Goal: Task Accomplishment & Management: Complete application form

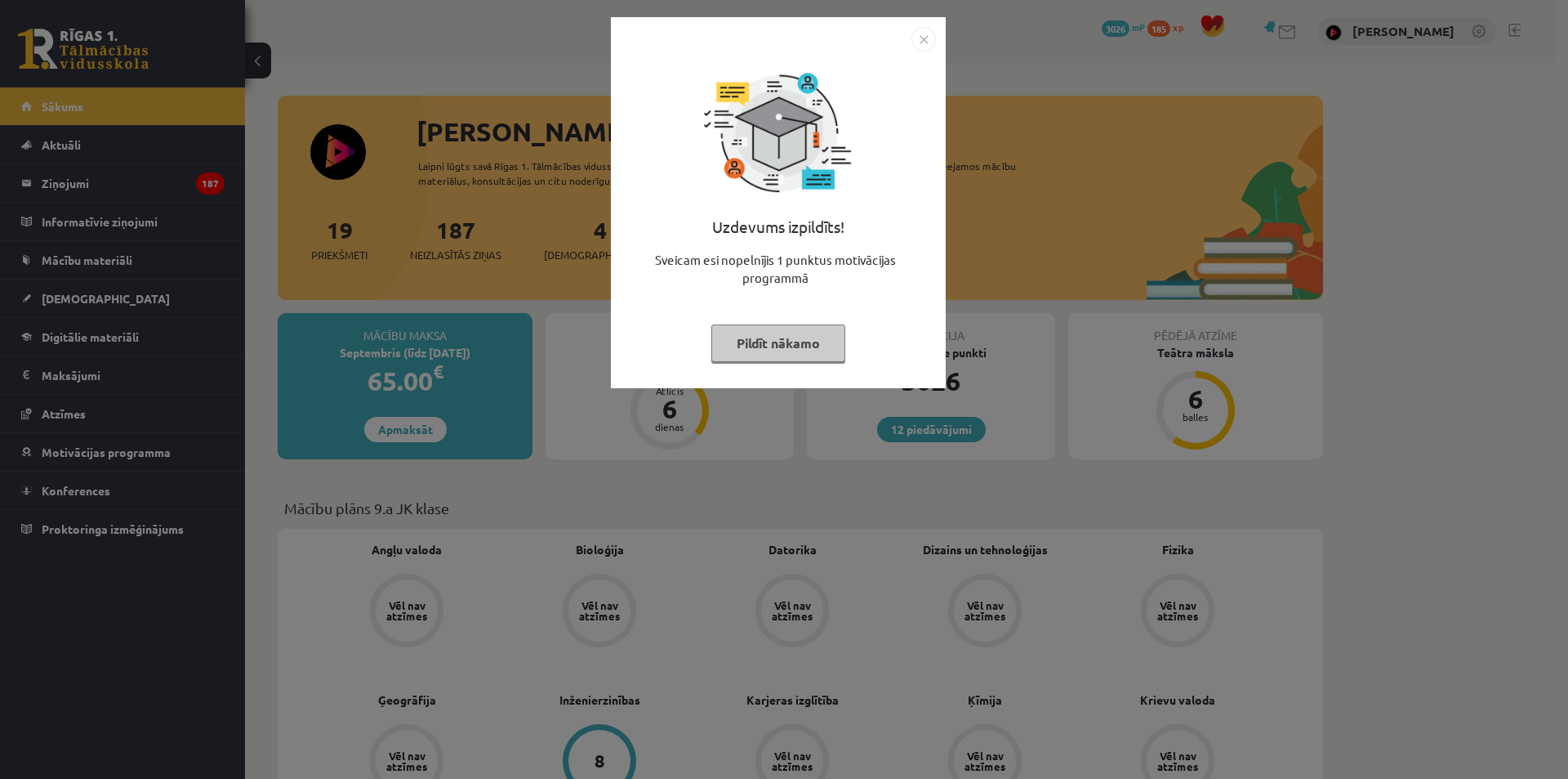
click at [1270, 367] on div "Uzdevums izpildīts! Sveicam esi nopelnījis 1 punktus motivācijas programmā Pild…" at bounding box center [784, 389] width 1568 height 779
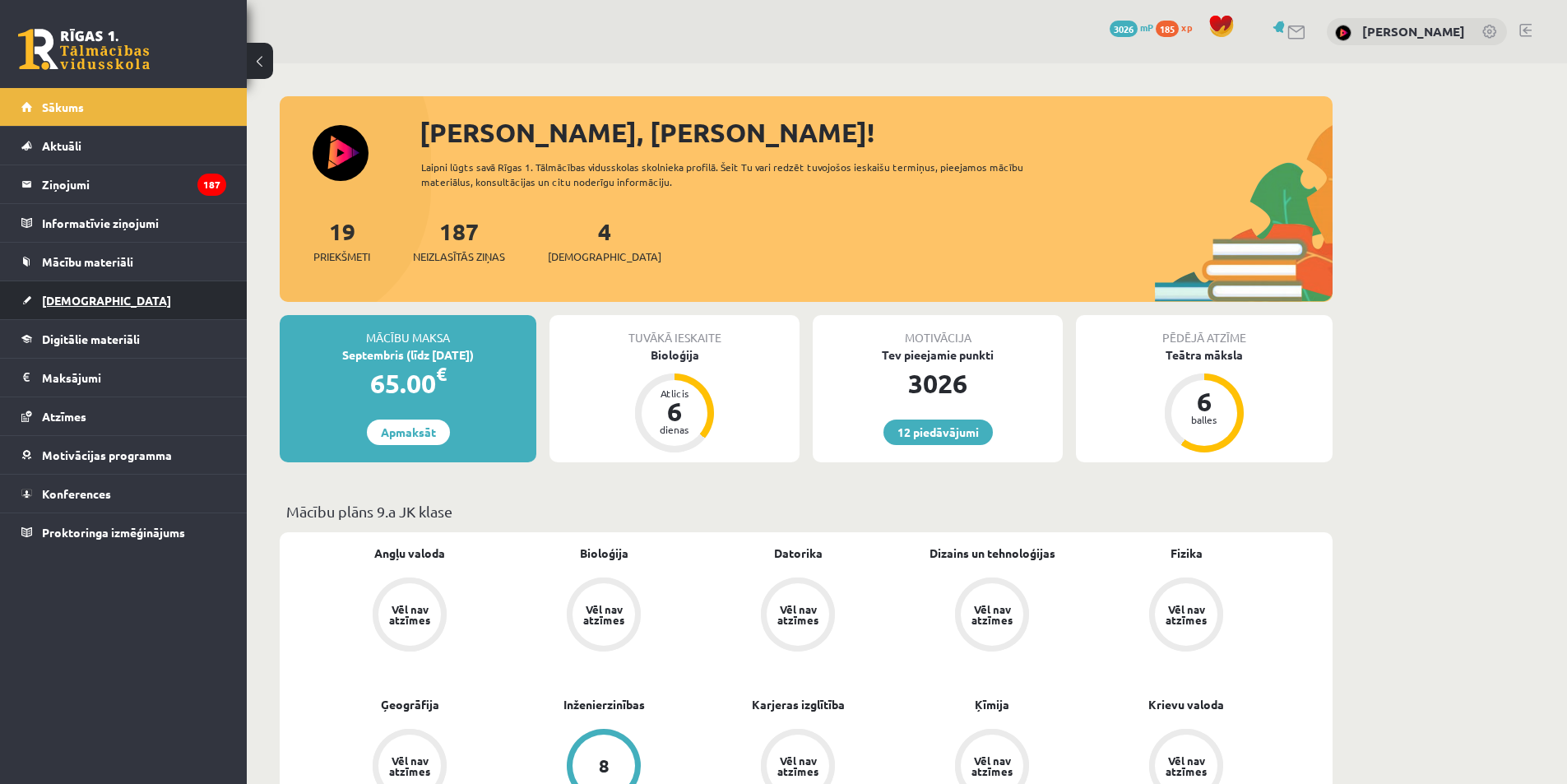
click at [48, 308] on link "[DEMOGRAPHIC_DATA]" at bounding box center [123, 300] width 204 height 38
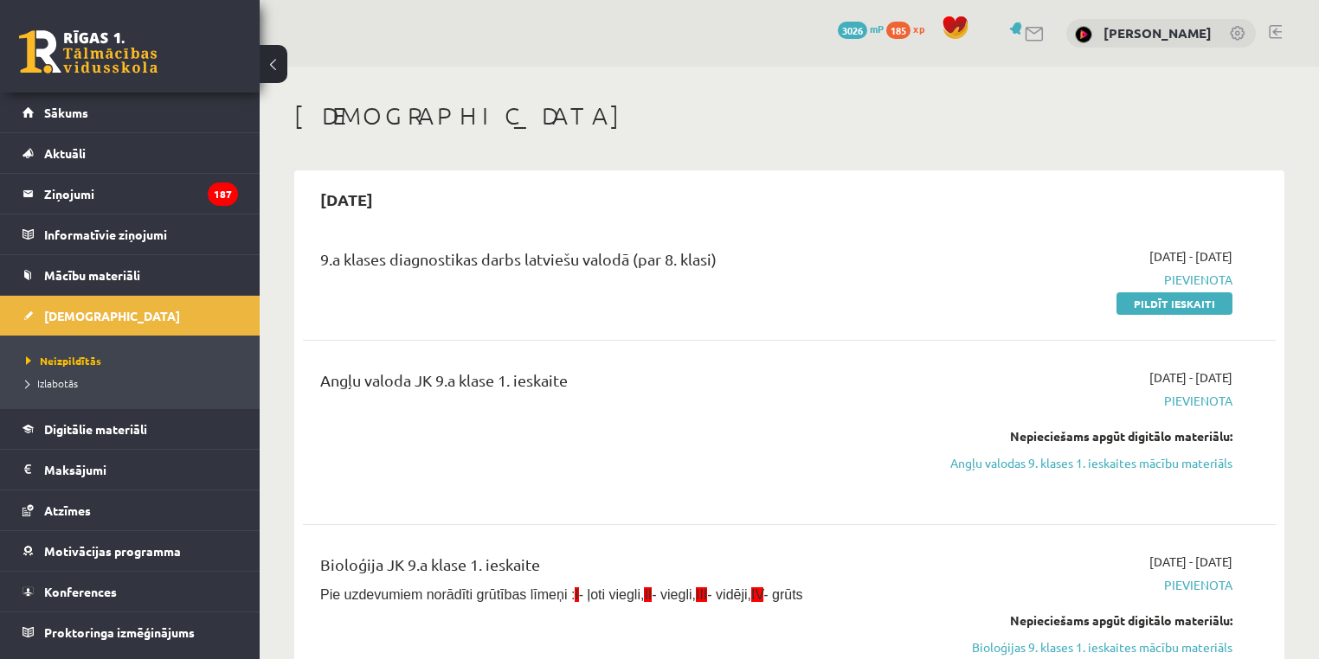
drag, startPoint x: 1549, startPoint y: 3, endPoint x: 550, endPoint y: 409, distance: 1078.1
click at [542, 405] on div "Angļu valoda JK 9.a klase 1. ieskaite" at bounding box center [620, 433] width 626 height 128
click at [1173, 471] on link "Angļu valodas 9. klases 1. ieskaites mācību materiāls" at bounding box center [1089, 463] width 286 height 18
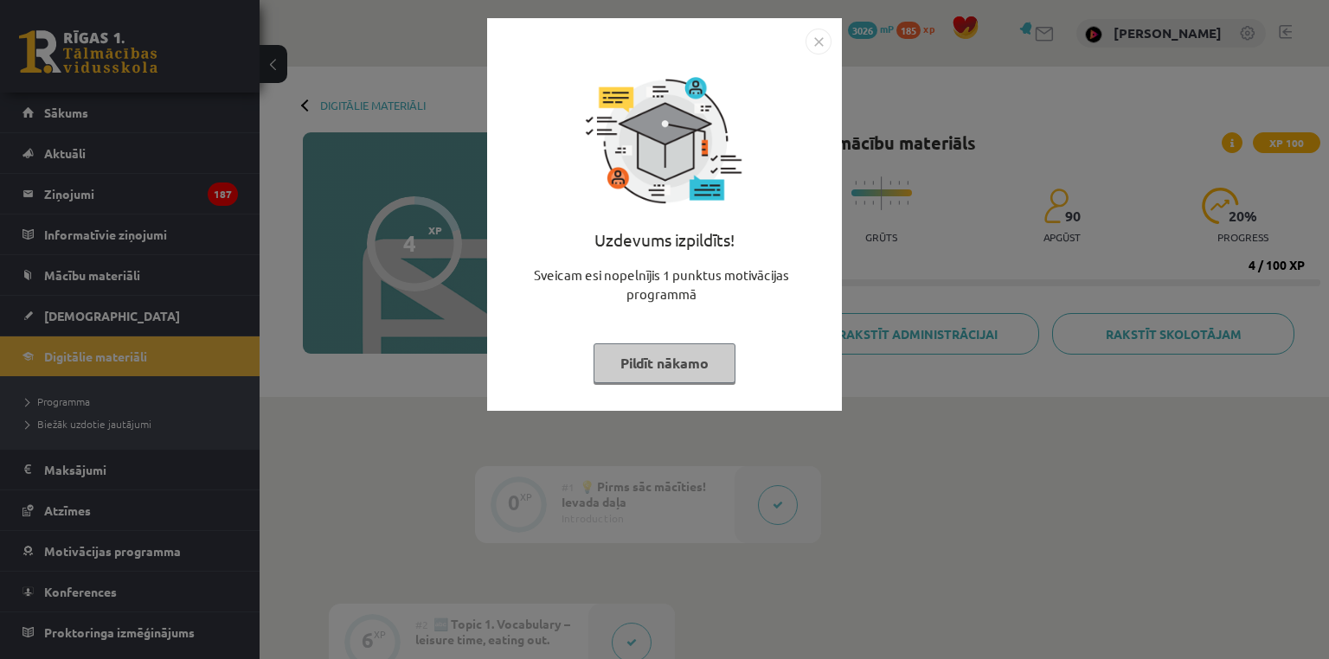
click at [966, 391] on div "Uzdevums izpildīts! Sveicam esi nopelnījis 1 punktus motivācijas programmā Pild…" at bounding box center [664, 329] width 1329 height 659
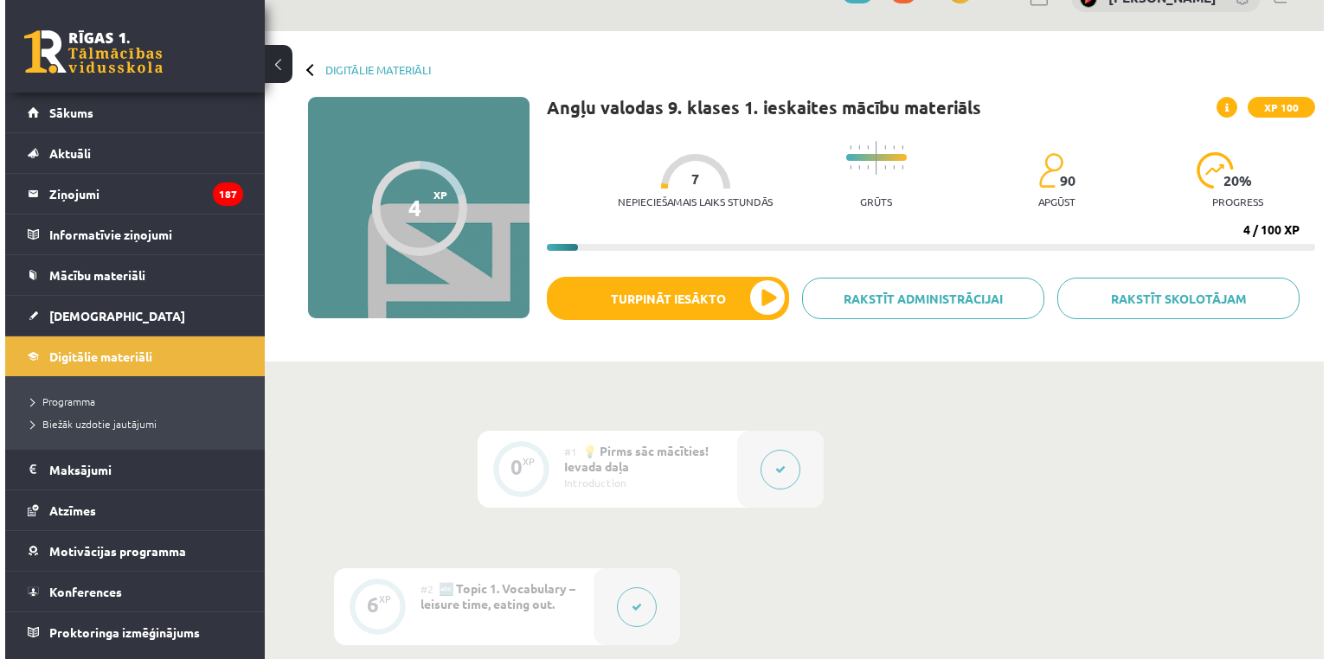
scroll to position [576, 0]
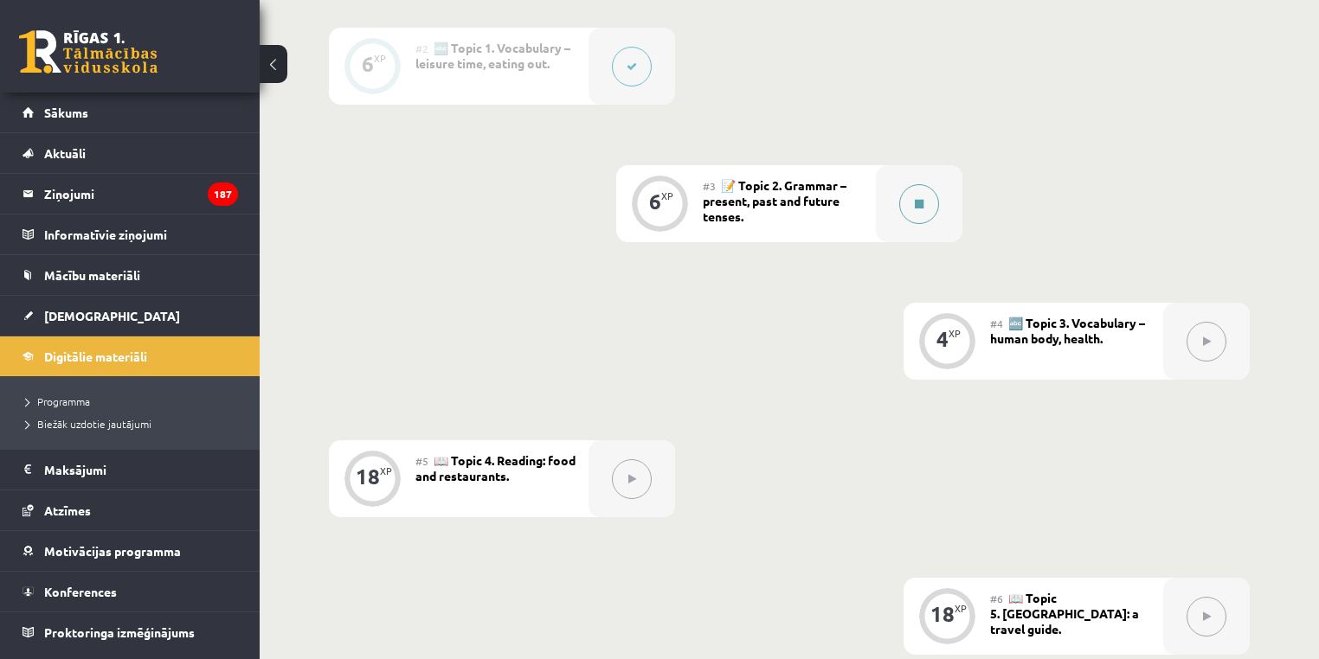
click at [919, 214] on button at bounding box center [919, 204] width 40 height 40
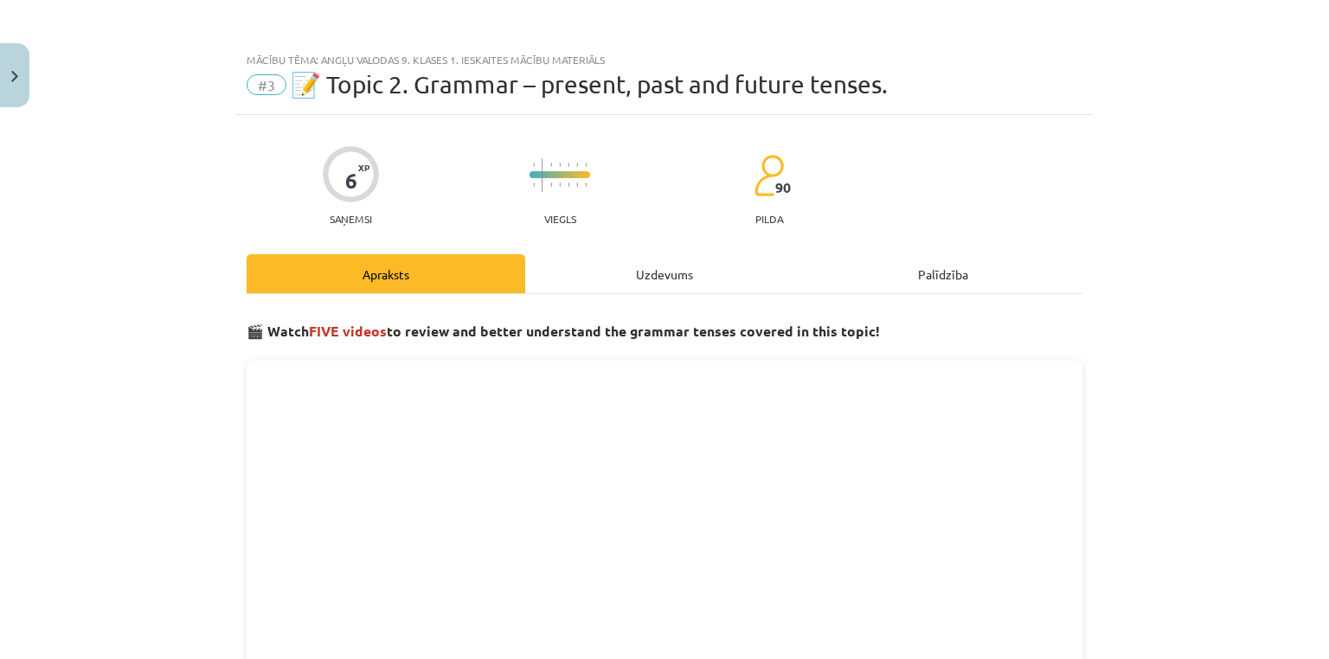
click at [665, 276] on div "Uzdevums" at bounding box center [664, 273] width 279 height 39
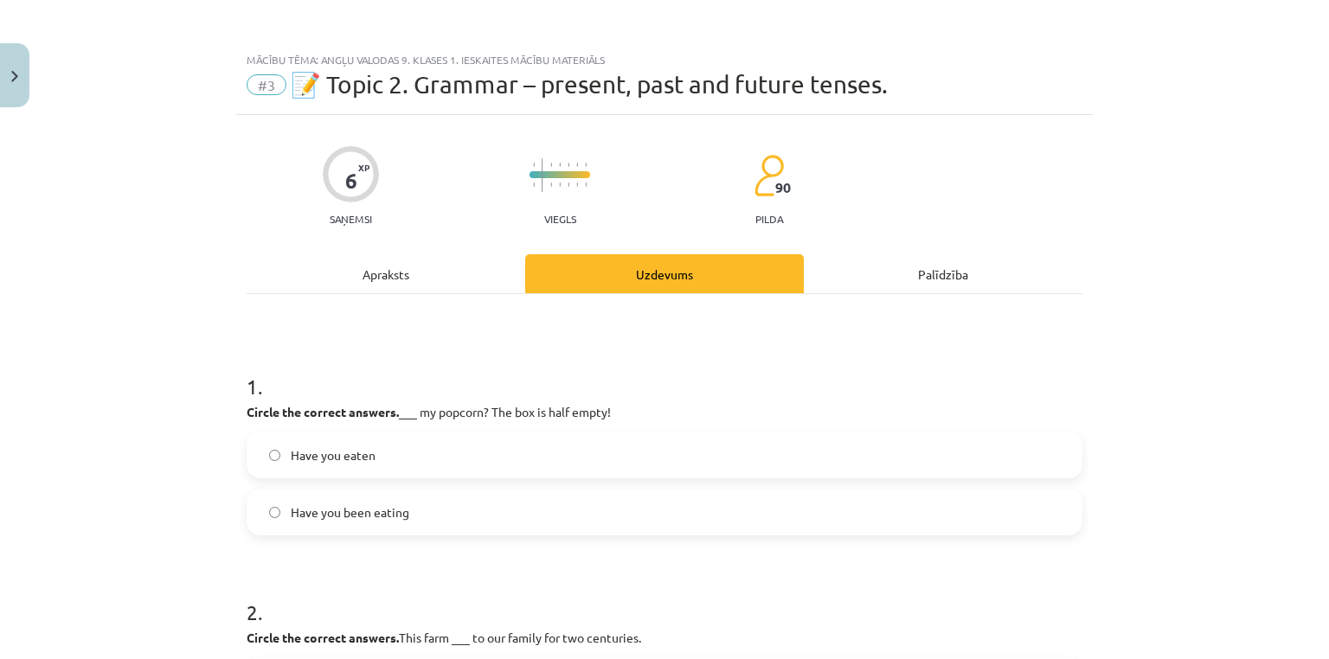
scroll to position [43, 0]
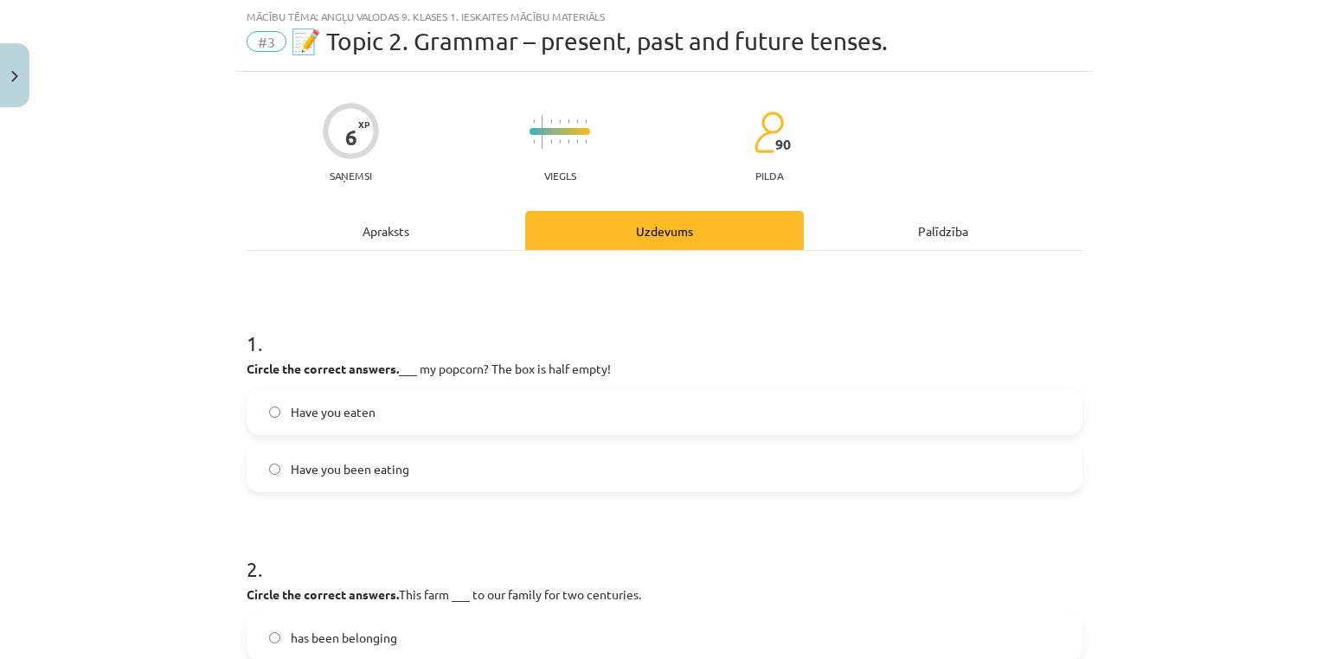
click at [499, 468] on label "Have you been eating" at bounding box center [664, 468] width 832 height 43
click at [498, 369] on p "Circle the correct answers. ___ my popcorn? The box is half empty!" at bounding box center [665, 369] width 836 height 18
drag, startPoint x: 498, startPoint y: 369, endPoint x: 633, endPoint y: 364, distance: 135.9
click at [633, 364] on p "Circle the correct answers. ___ my popcorn? The box is half empty!" at bounding box center [665, 369] width 836 height 18
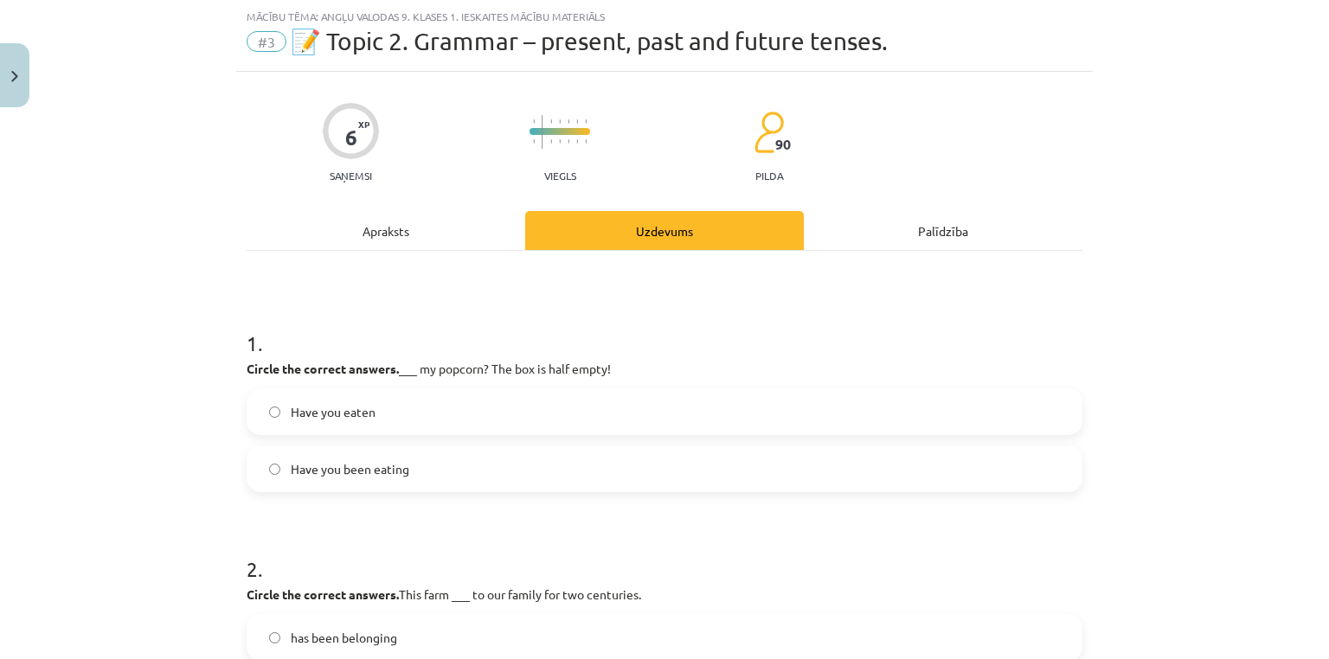
click at [553, 415] on label "Have you eaten" at bounding box center [664, 411] width 832 height 43
drag, startPoint x: 420, startPoint y: 485, endPoint x: 367, endPoint y: 475, distance: 53.6
click at [367, 475] on label "Have you been eating" at bounding box center [664, 468] width 832 height 43
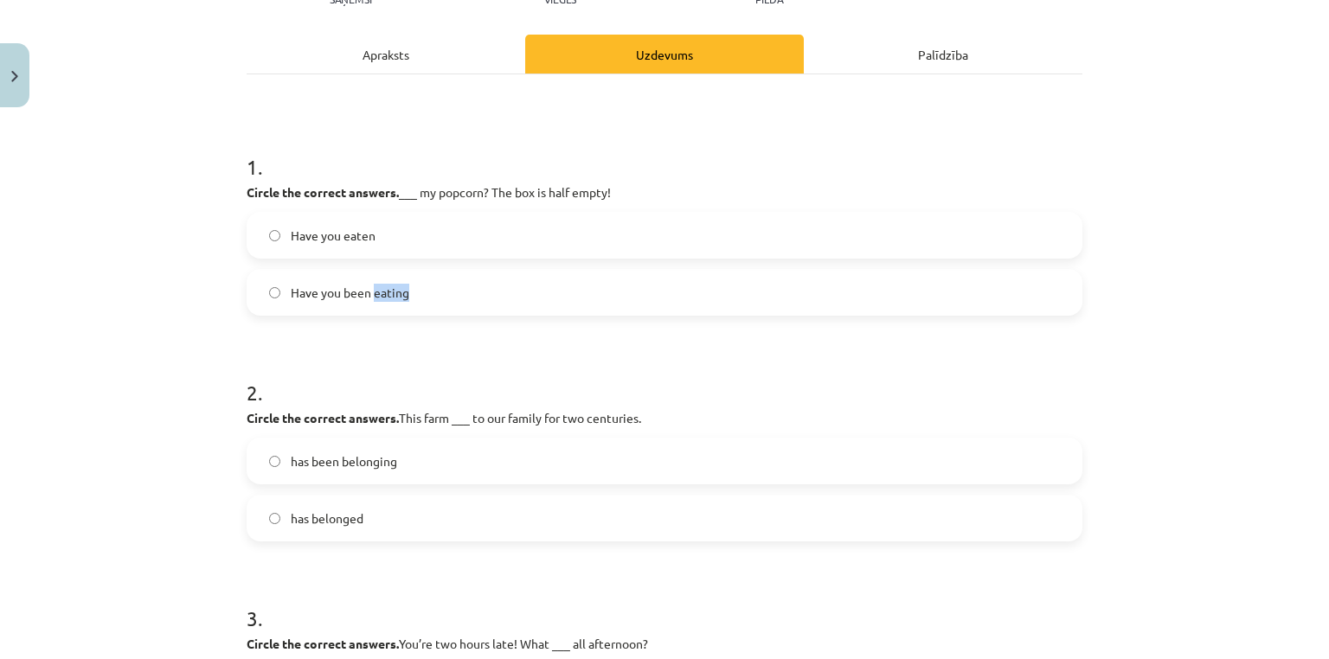
scroll to position [222, 0]
click at [356, 549] on form "1 . Circle the correct answers. ___ my popcorn? The box is half empty! Have you…" at bounding box center [665, 444] width 836 height 643
click at [378, 455] on span "has been belonging" at bounding box center [344, 460] width 106 height 18
click at [485, 523] on label "has belonged" at bounding box center [664, 516] width 832 height 43
click at [438, 460] on label "has been belonging" at bounding box center [664, 459] width 832 height 43
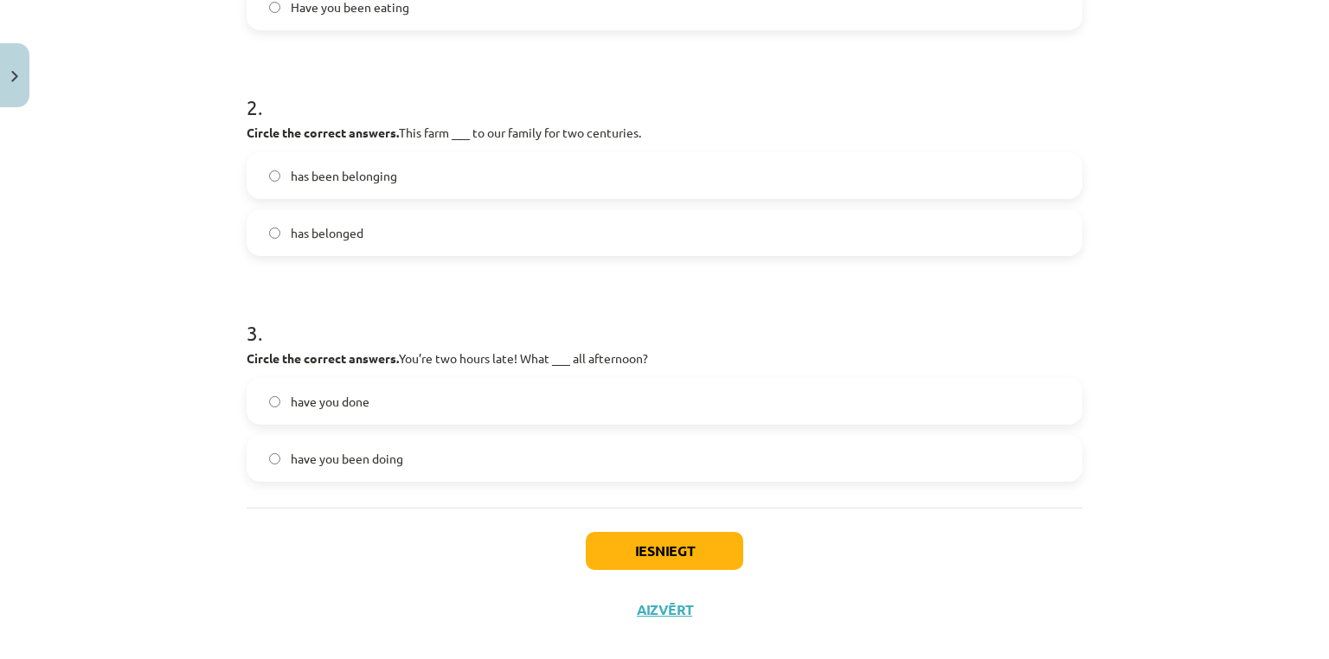
scroll to position [491, 0]
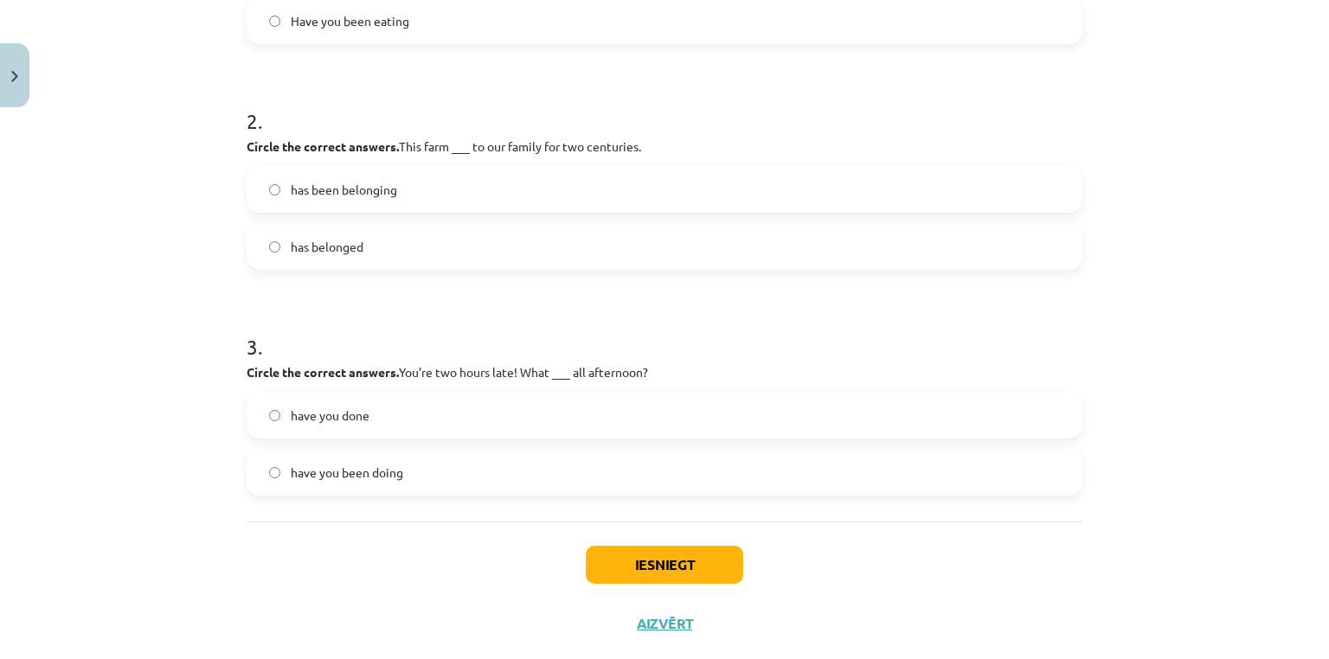
click at [403, 479] on label "have you been doing" at bounding box center [664, 472] width 832 height 43
click at [649, 562] on button "Iesniegt" at bounding box center [664, 565] width 157 height 38
click at [398, 428] on label "have you done" at bounding box center [664, 415] width 832 height 43
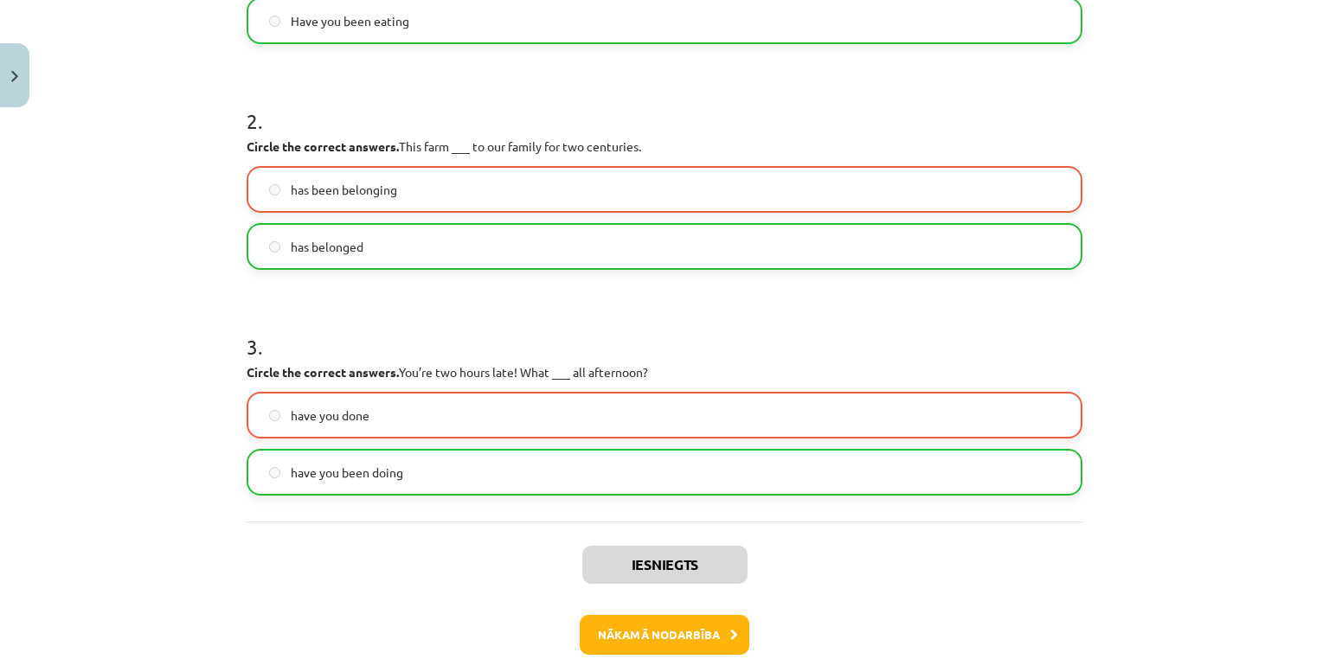
click at [393, 471] on span "have you been doing" at bounding box center [347, 473] width 112 height 18
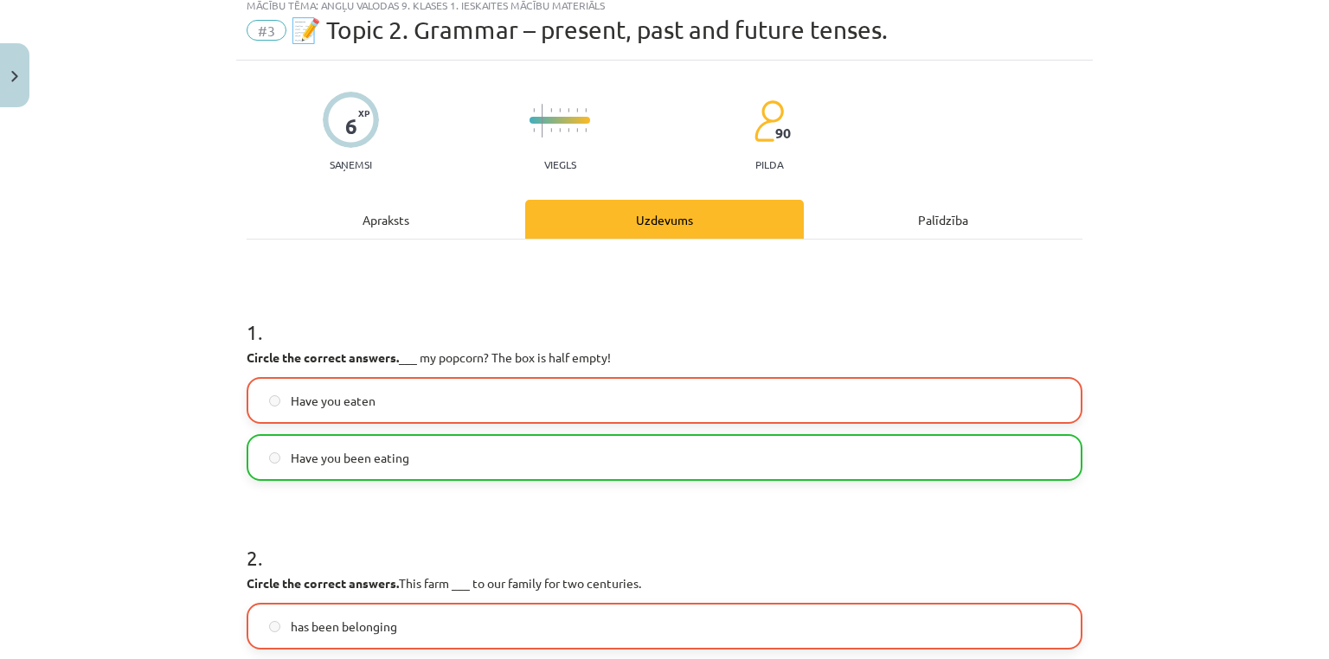
scroll to position [53, 0]
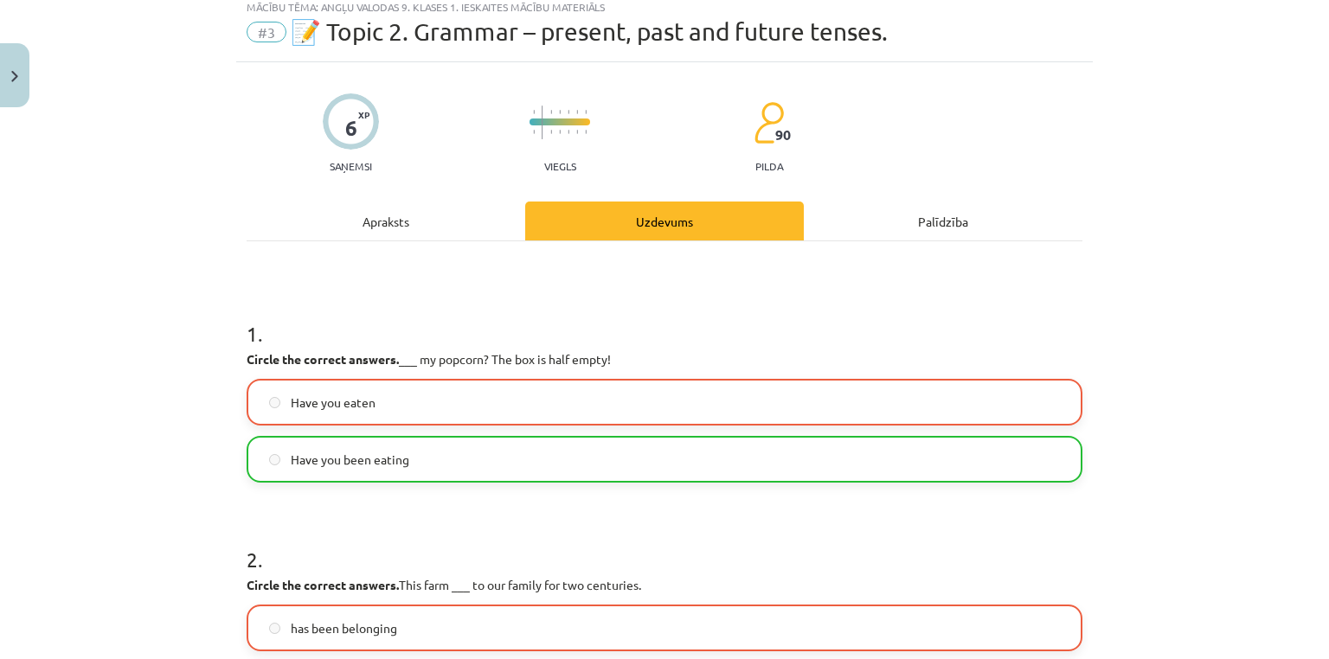
click at [40, 82] on div "Mācību tēma: Angļu valodas 9. klases 1. ieskaites mācību materiāls #3 📝 Topic 2…" at bounding box center [664, 329] width 1329 height 659
click at [31, 76] on div "Mācību tēma: Angļu valodas 9. klases 1. ieskaites mācību materiāls #3 📝 Topic 2…" at bounding box center [664, 329] width 1329 height 659
click at [357, 470] on label "Have you been eating" at bounding box center [664, 459] width 832 height 43
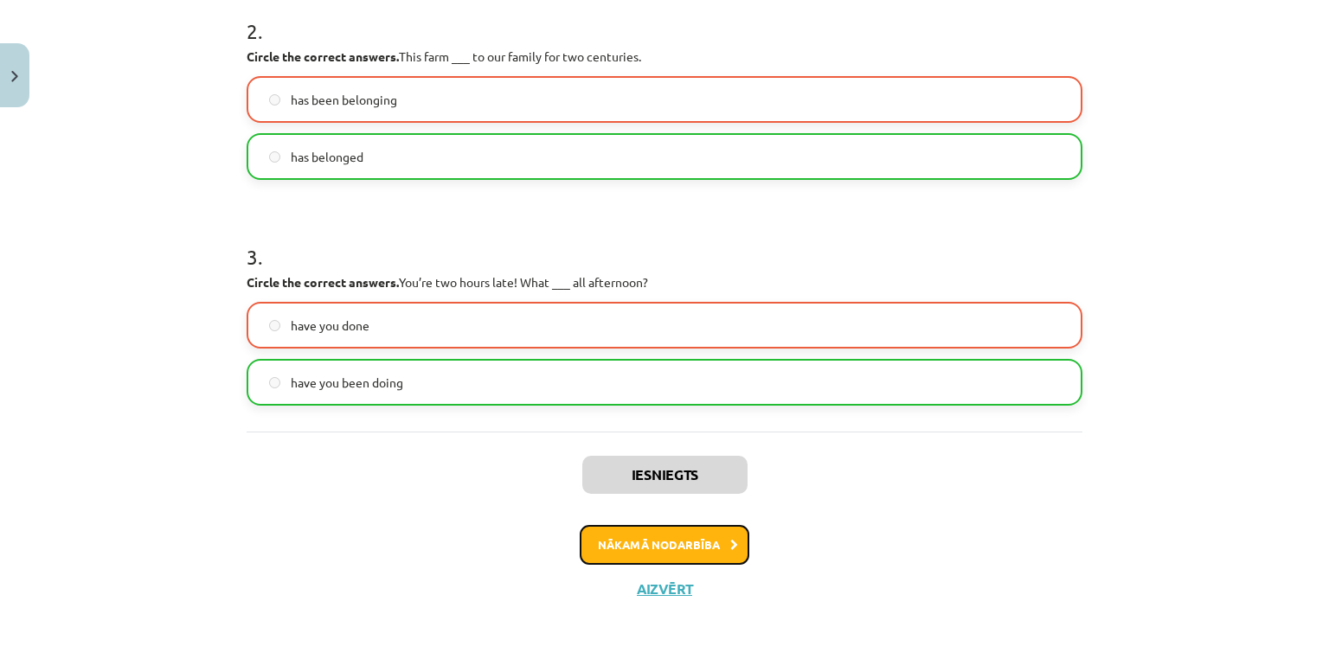
click at [658, 539] on button "Nākamā nodarbība" at bounding box center [665, 545] width 170 height 40
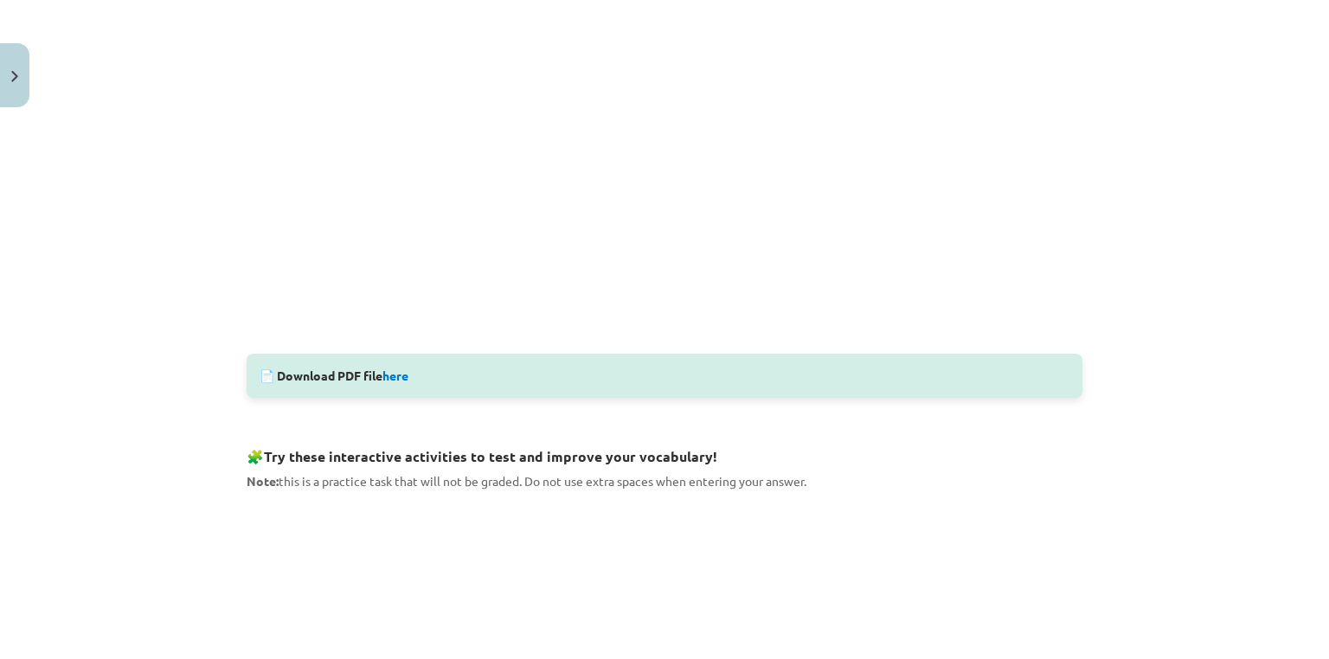
scroll to position [532, 0]
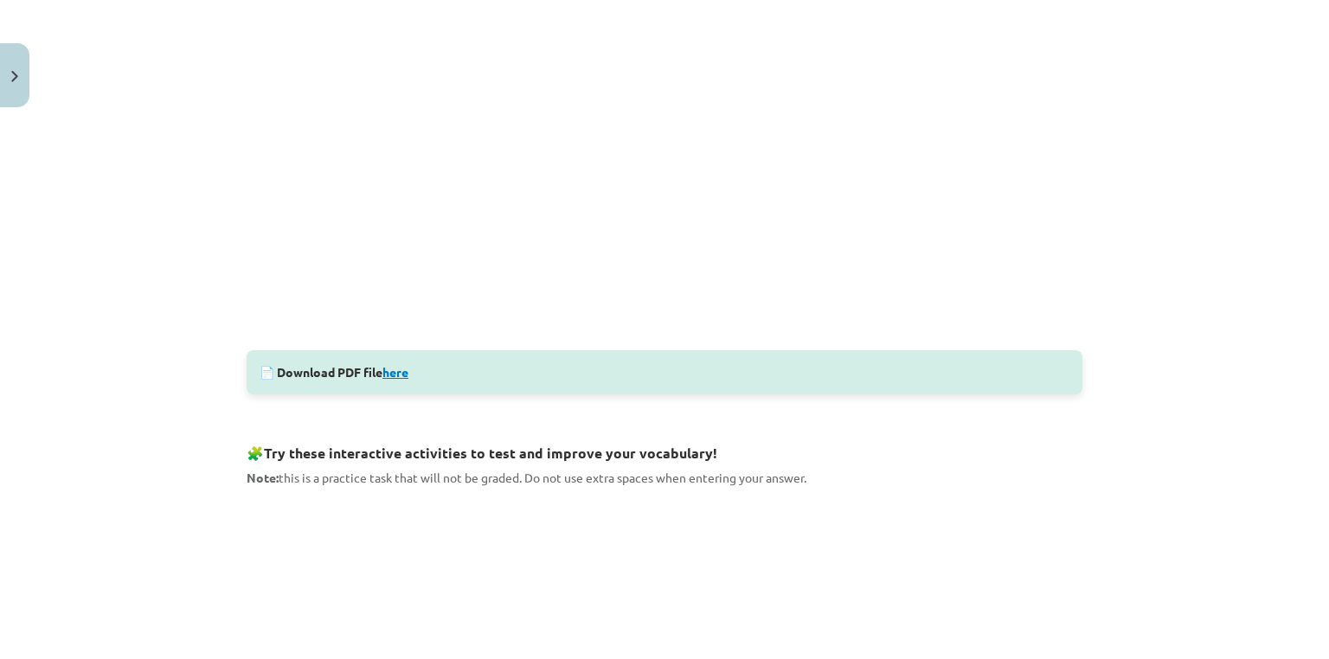
click at [400, 367] on link "here" at bounding box center [395, 372] width 26 height 16
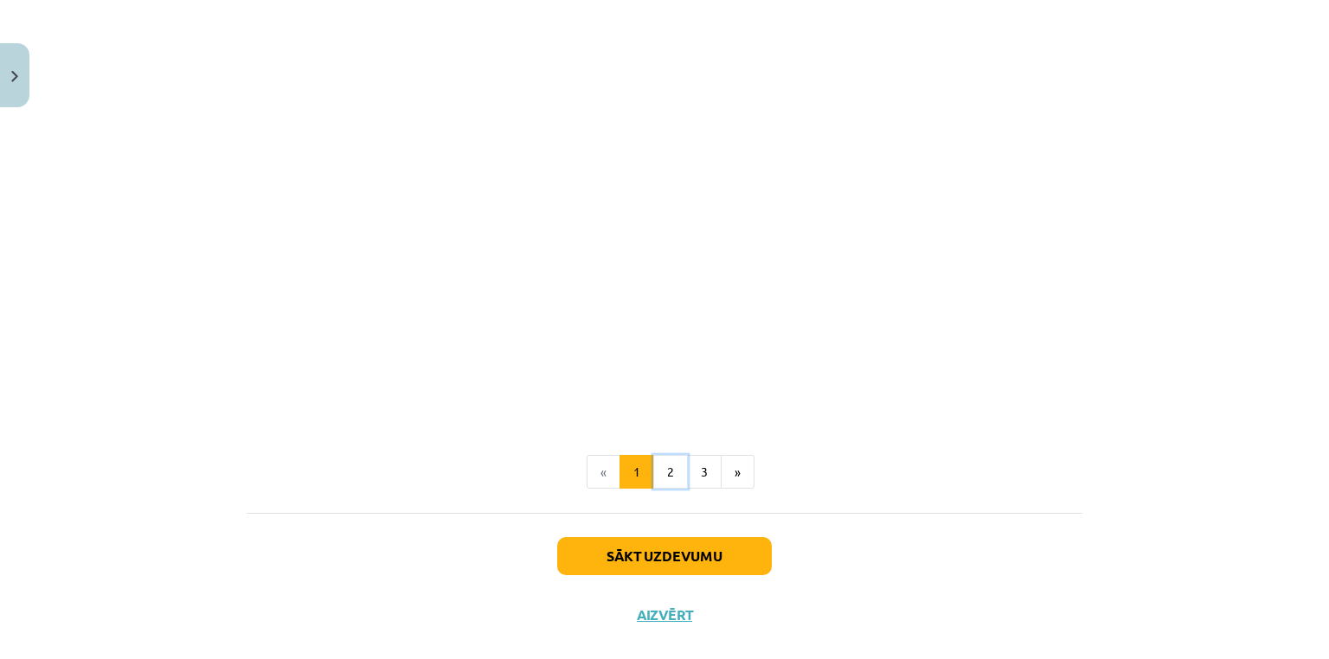
click at [653, 482] on button "2" at bounding box center [670, 472] width 35 height 35
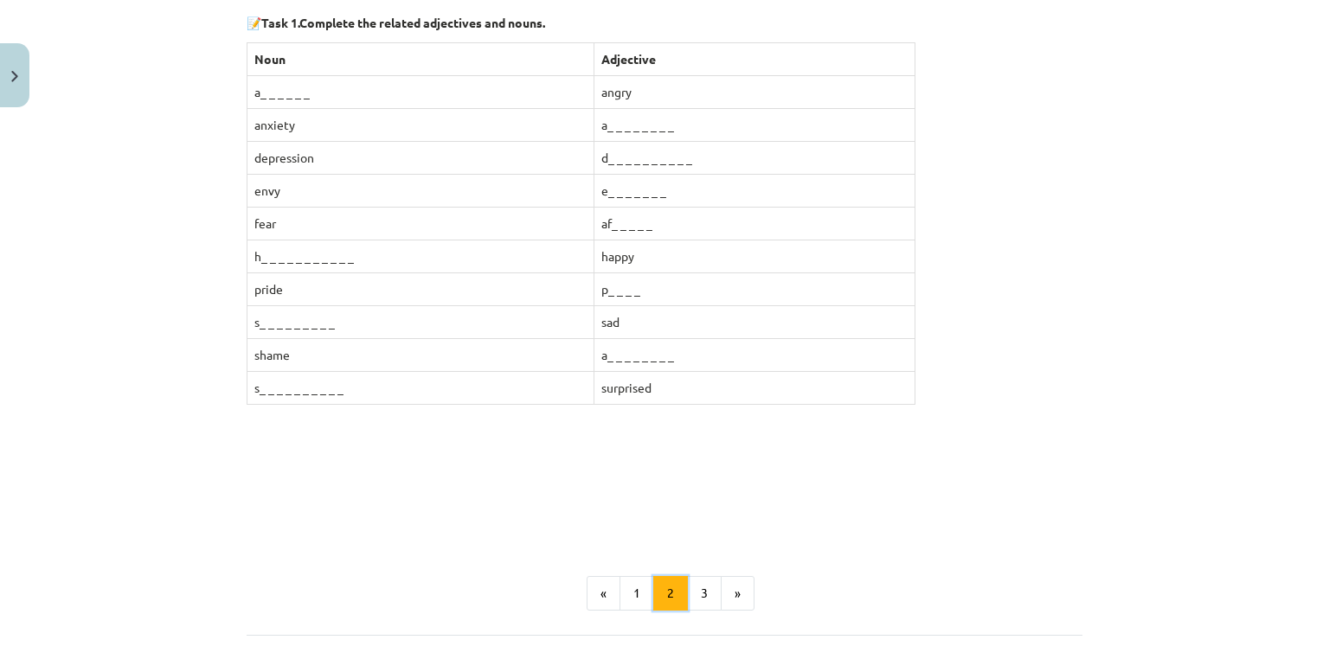
scroll to position [309, 0]
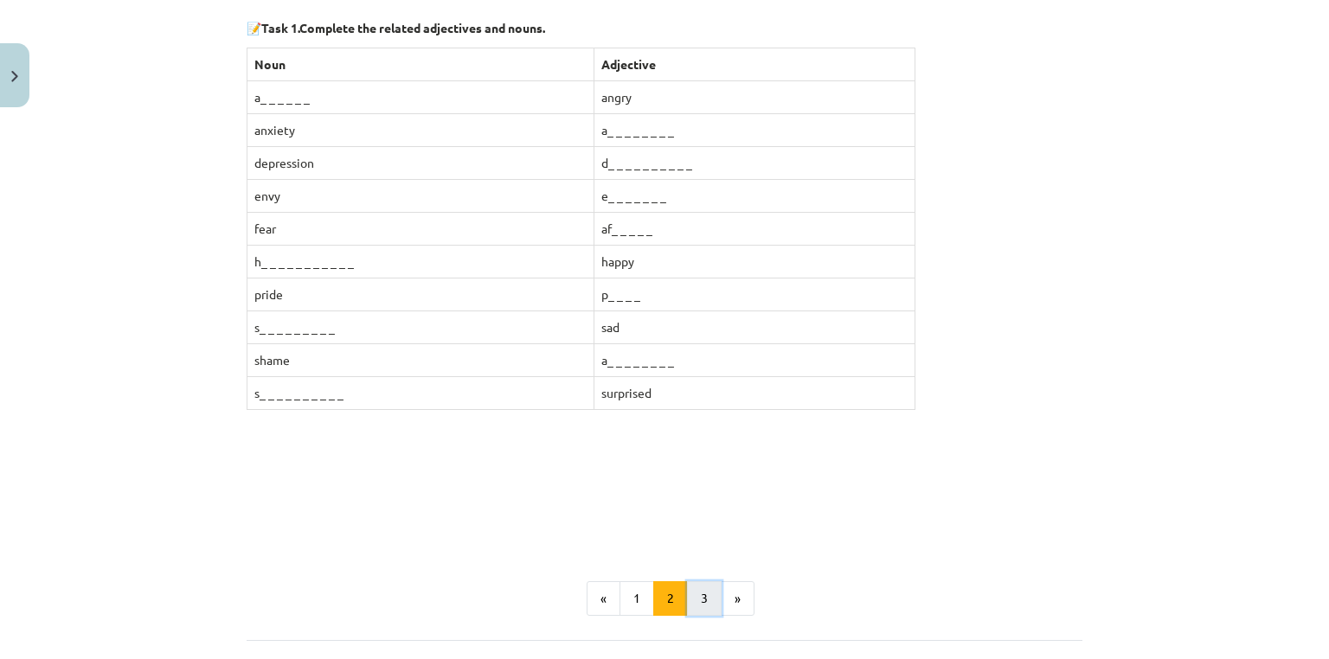
click at [696, 597] on button "3" at bounding box center [704, 598] width 35 height 35
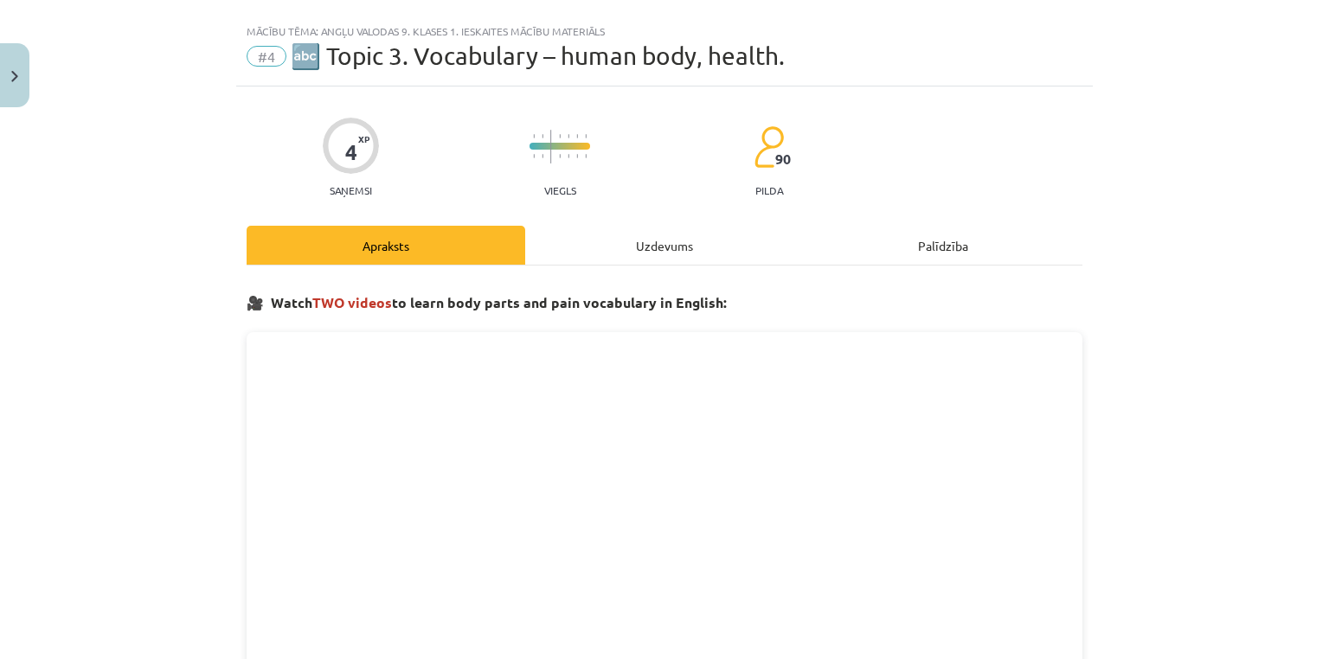
click at [634, 226] on div "Uzdevums" at bounding box center [664, 245] width 279 height 39
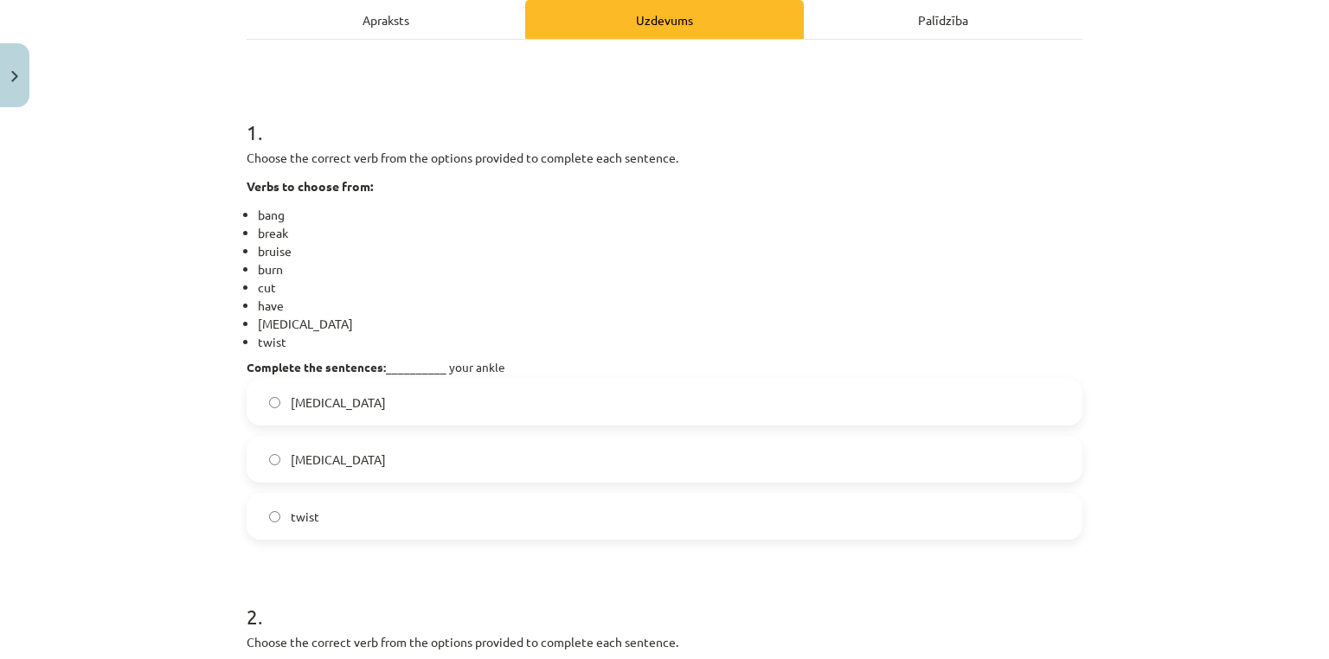
scroll to position [258, 0]
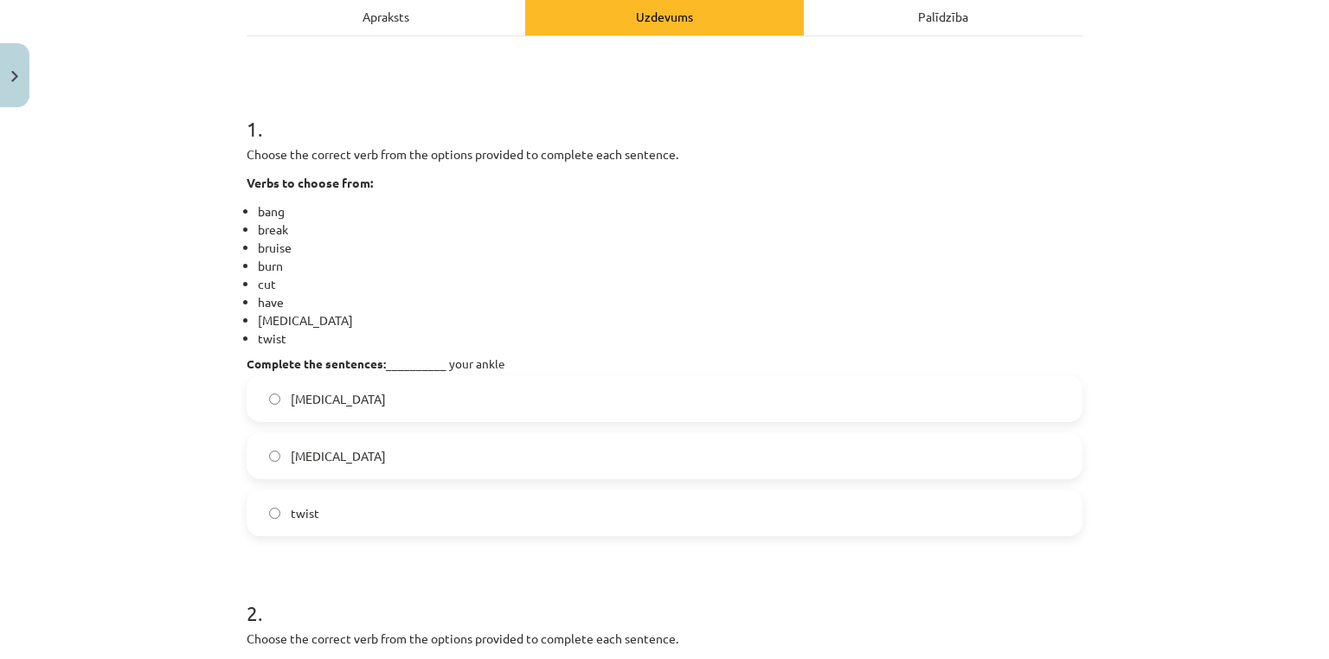
click at [973, 117] on h1 "1 ." at bounding box center [665, 114] width 836 height 54
click at [444, 466] on label "[MEDICAL_DATA]" at bounding box center [664, 455] width 832 height 43
click at [436, 508] on label "twist" at bounding box center [664, 512] width 832 height 43
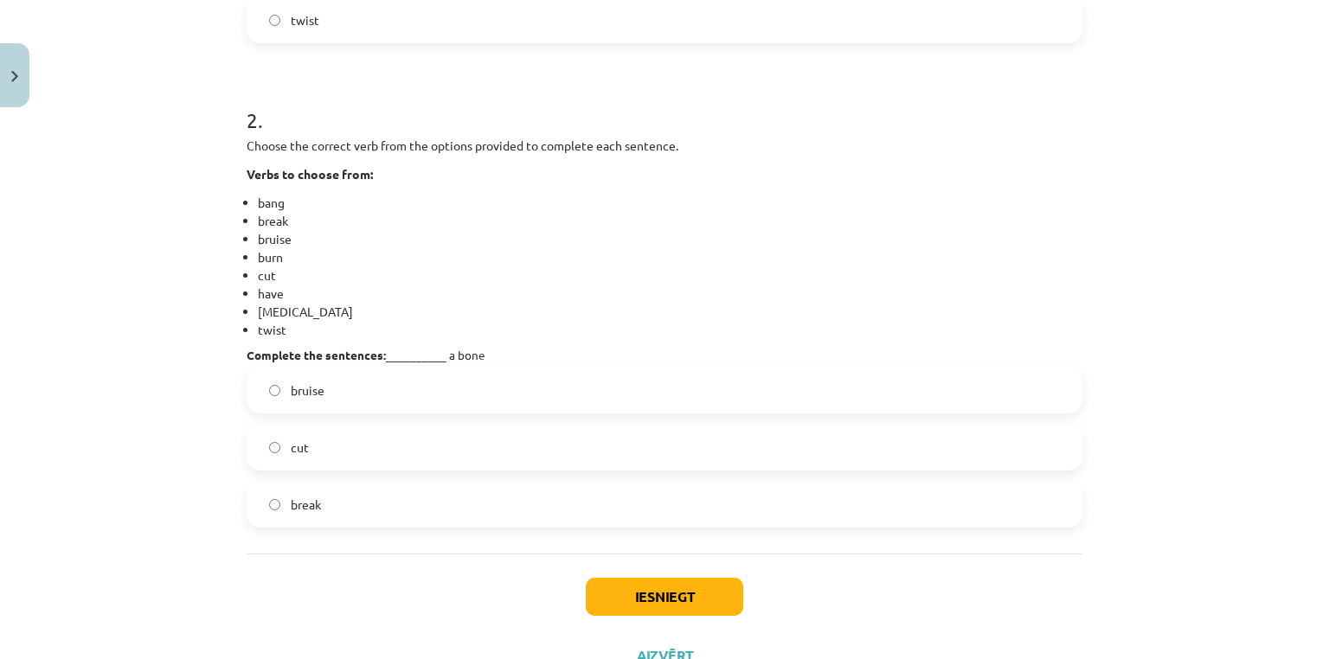
scroll to position [743, 0]
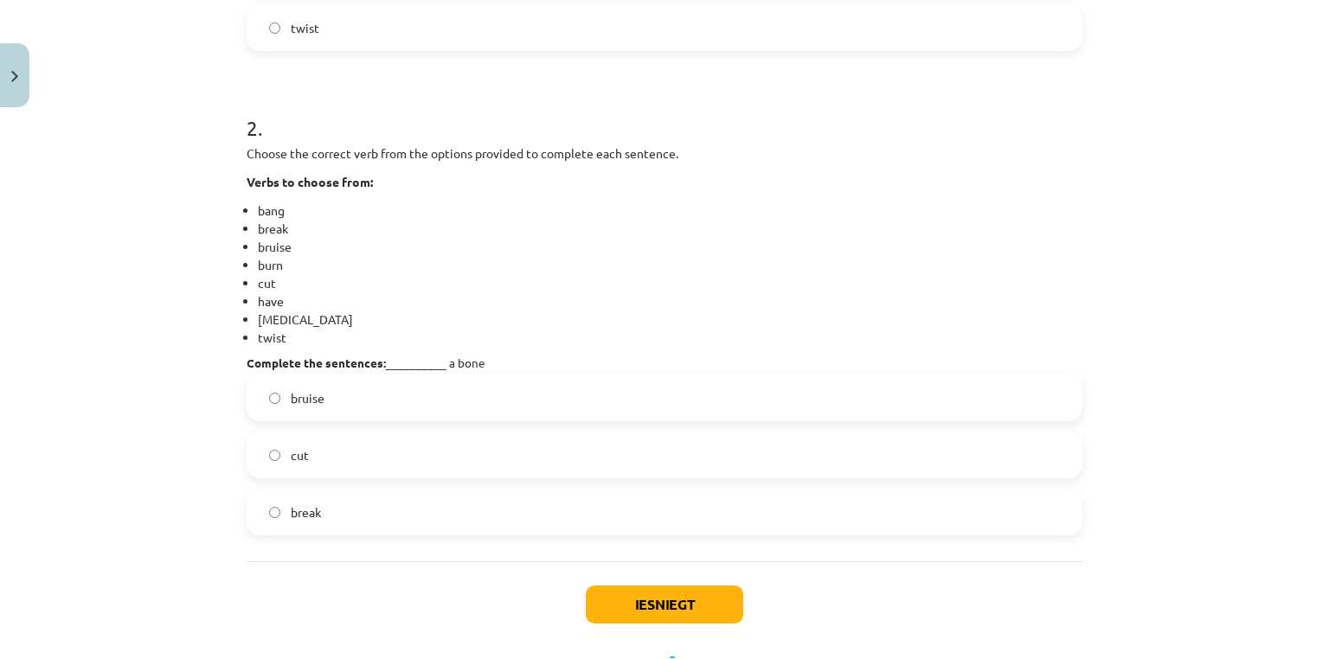
click at [477, 151] on p "Choose the correct verb from the options provided to complete each sentence." at bounding box center [665, 153] width 836 height 18
click at [557, 194] on div "Choose the correct verb from the options provided to complete each sentence. Ve…" at bounding box center [665, 256] width 836 height 225
click at [337, 520] on label "break" at bounding box center [664, 512] width 832 height 43
click at [626, 599] on button "Iesniegt" at bounding box center [664, 605] width 157 height 38
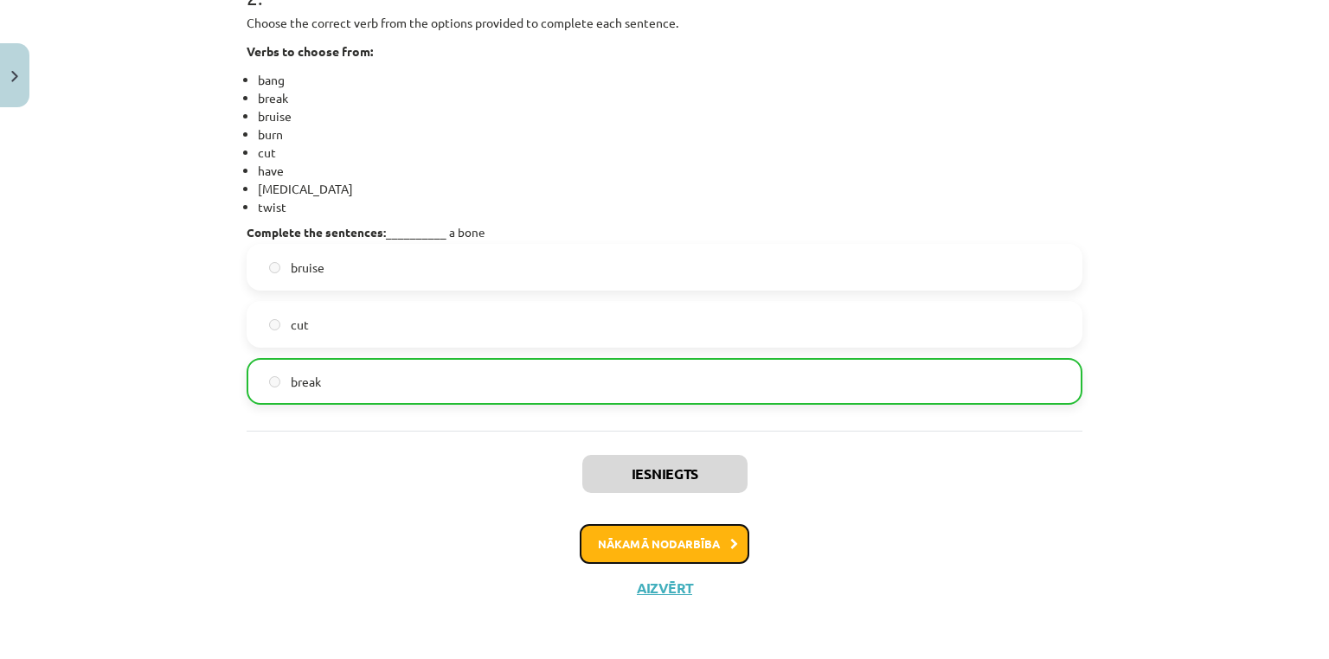
click at [719, 550] on button "Nākamā nodarbība" at bounding box center [665, 544] width 170 height 40
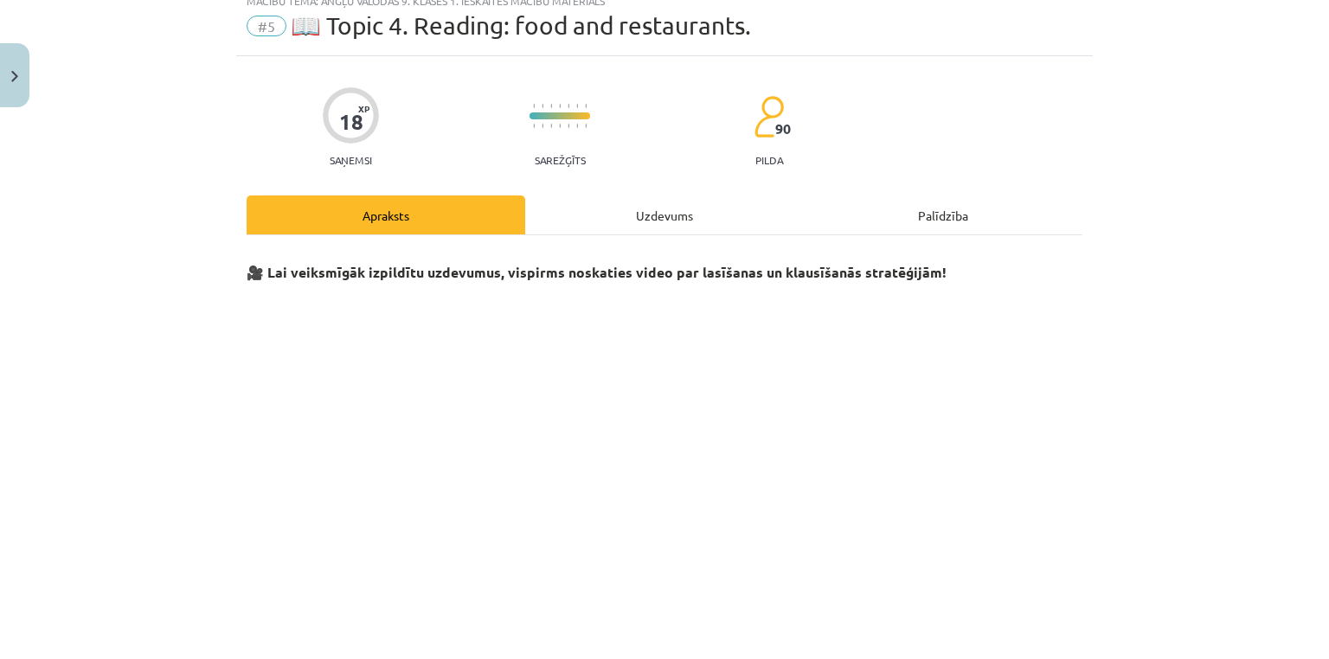
scroll to position [43, 0]
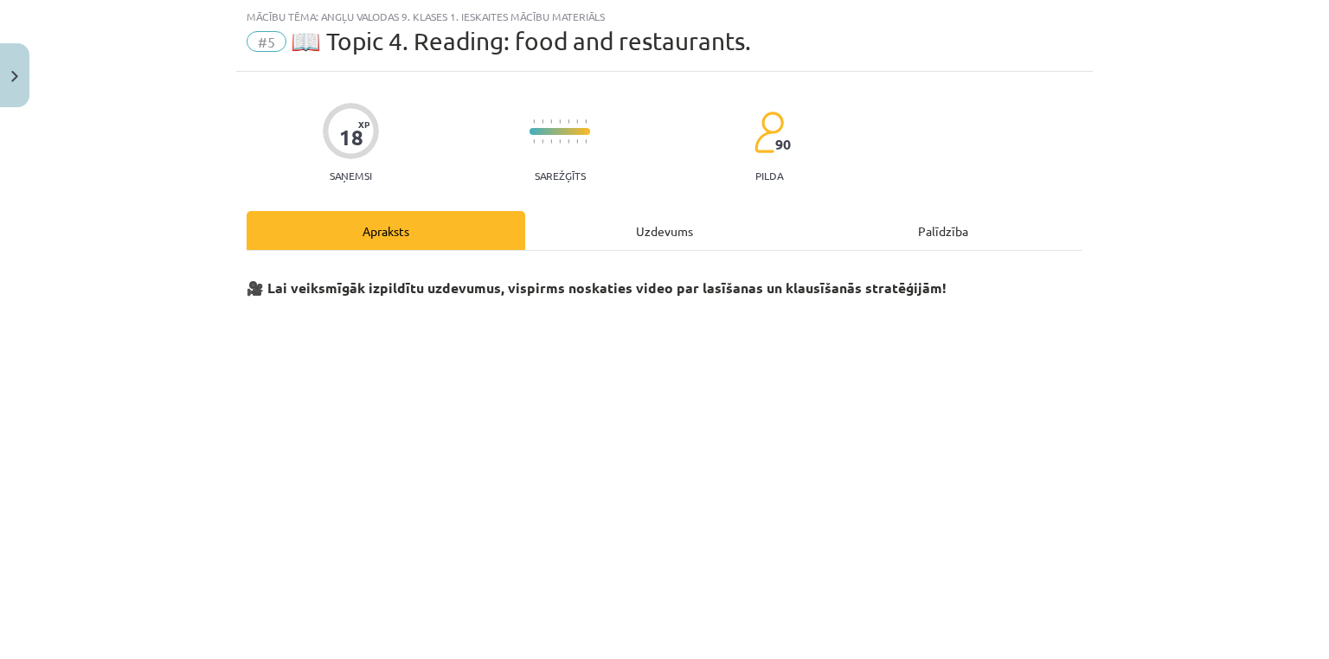
click at [651, 247] on div "Uzdevums" at bounding box center [664, 230] width 279 height 39
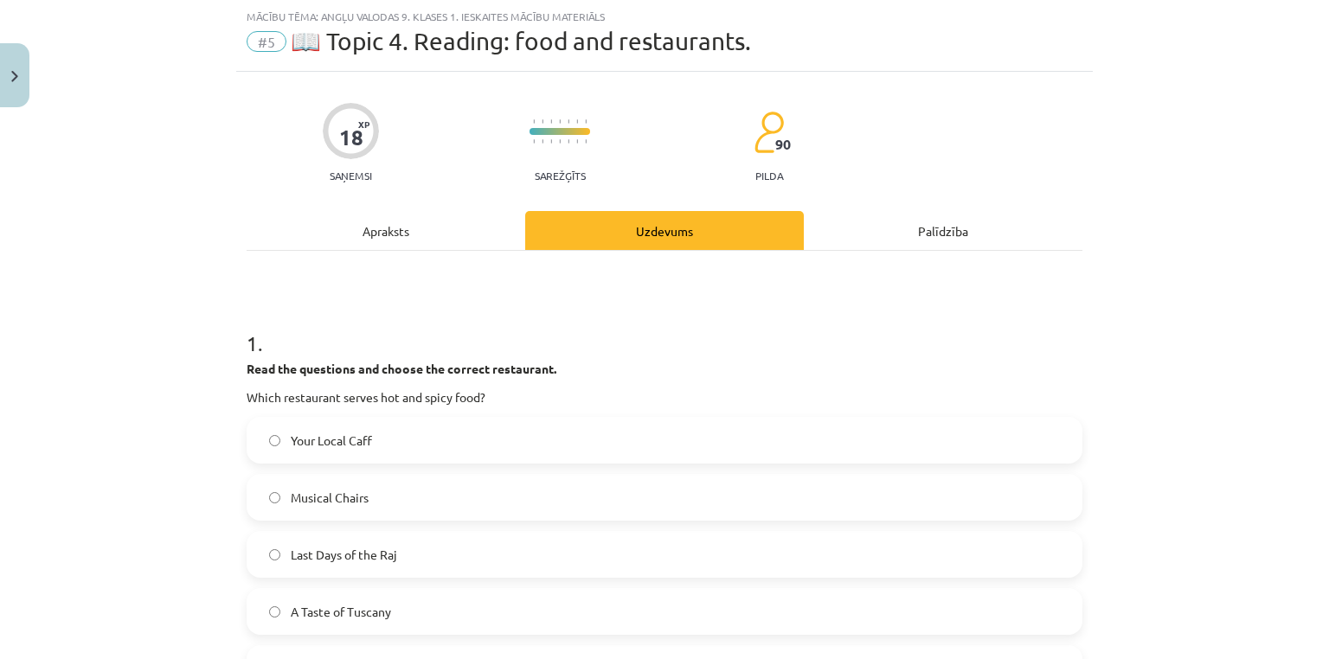
click at [457, 225] on div "Apraksts" at bounding box center [386, 230] width 279 height 39
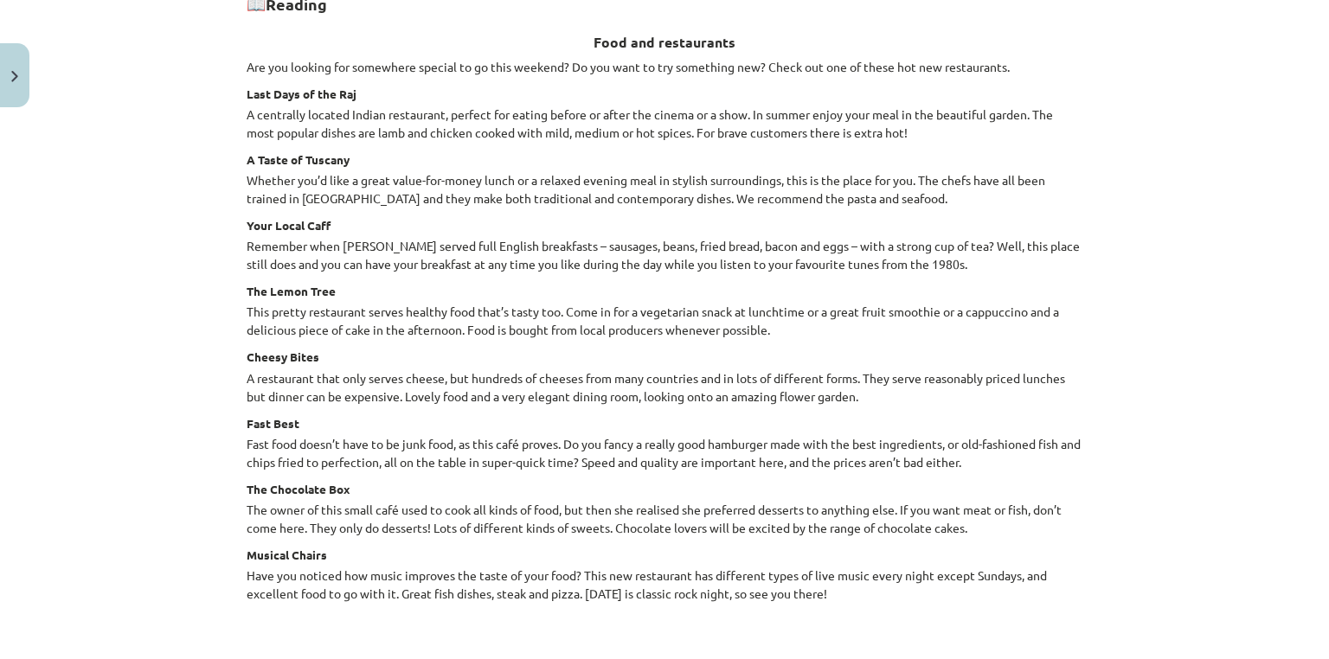
scroll to position [2349, 0]
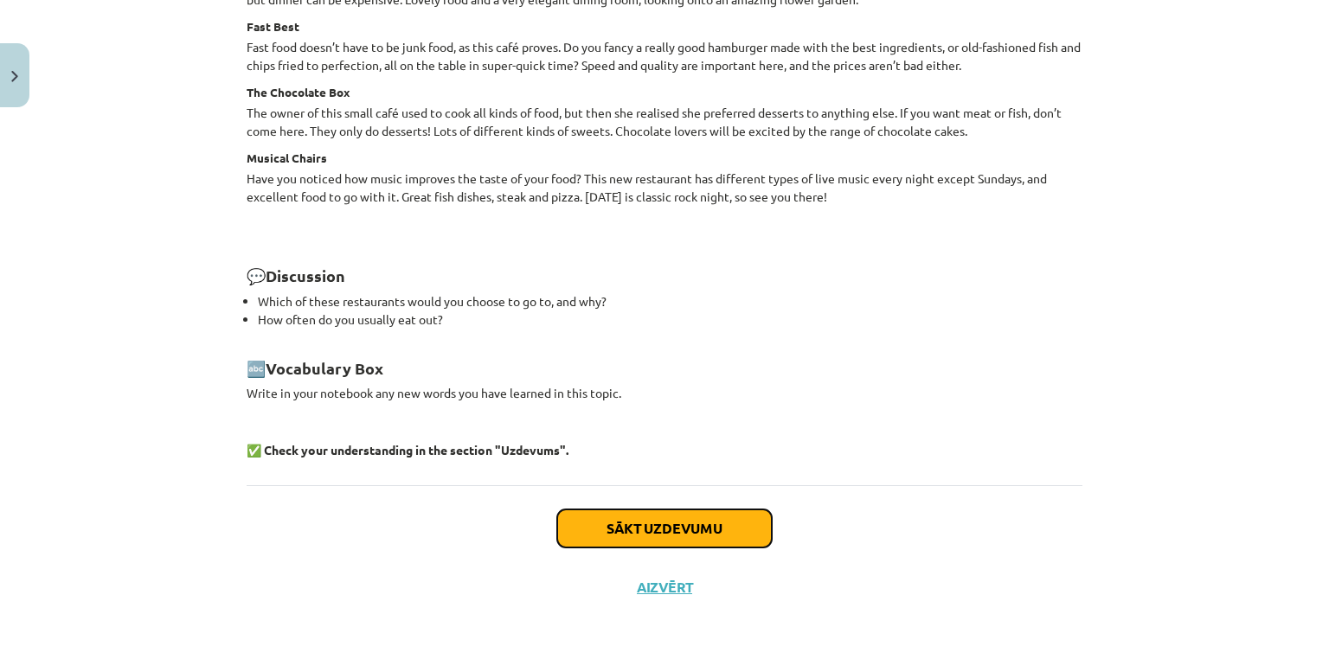
click at [640, 533] on button "Sākt uzdevumu" at bounding box center [664, 529] width 215 height 38
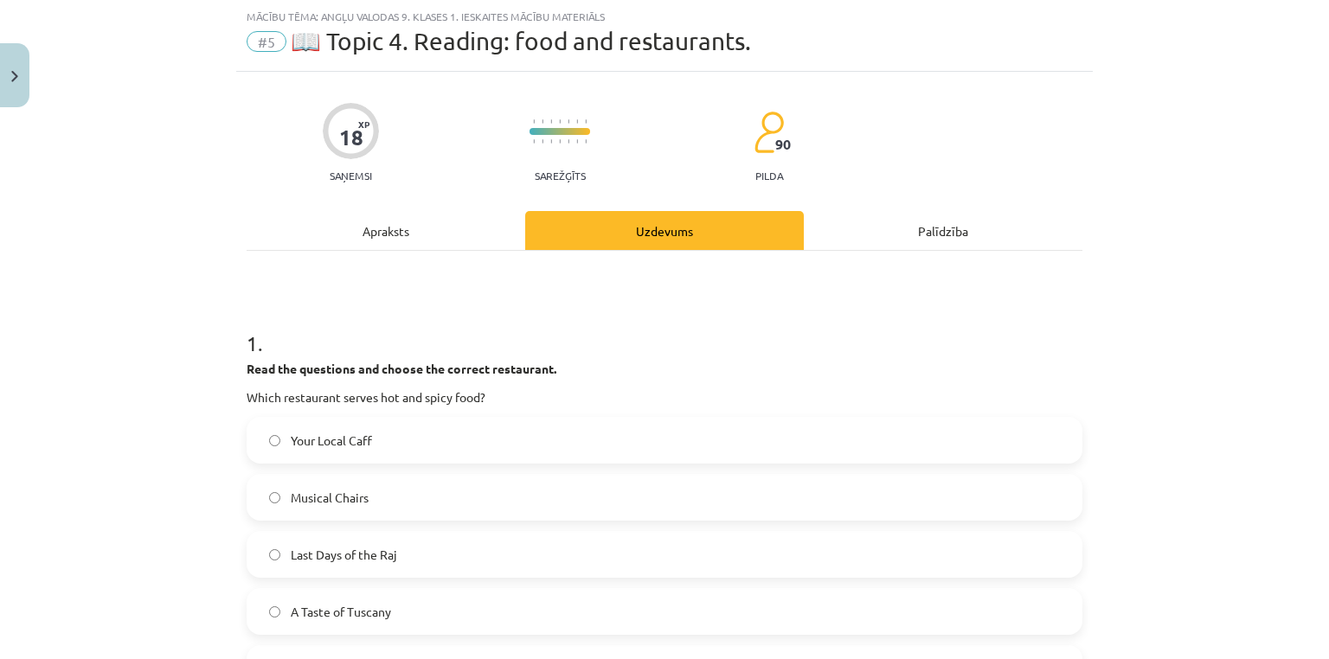
scroll to position [138, 0]
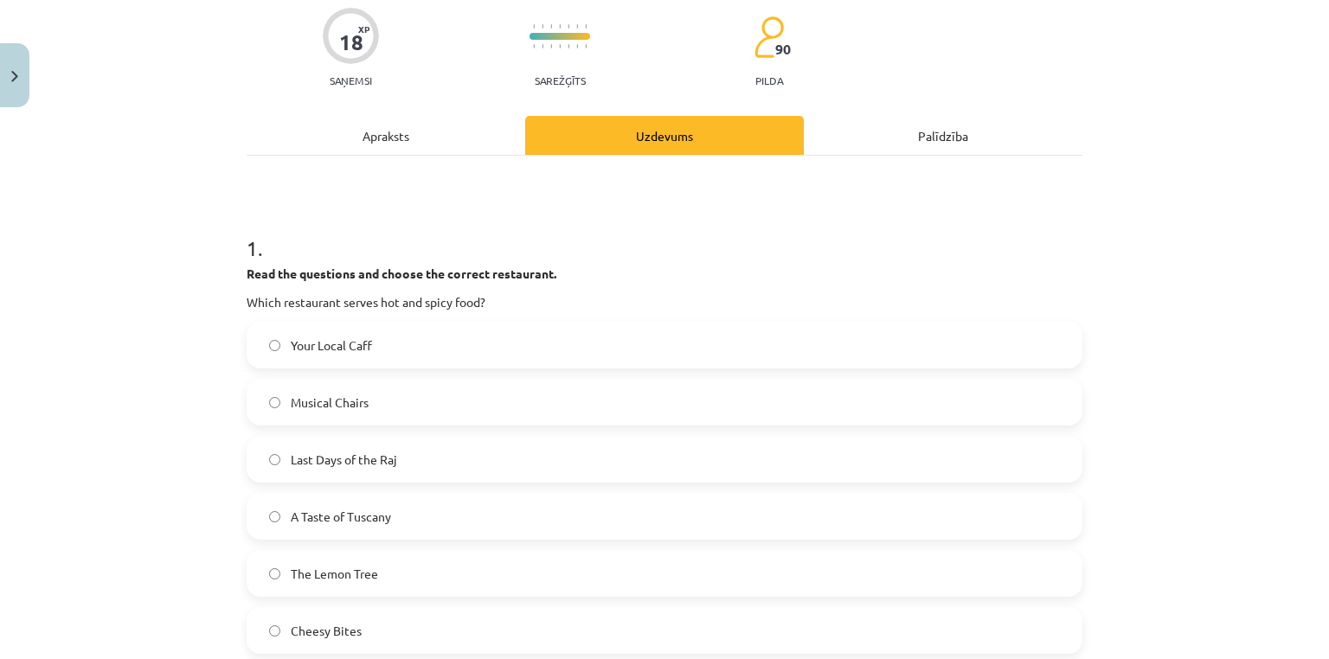
click at [325, 458] on span "Last Days of the Raj" at bounding box center [344, 460] width 106 height 18
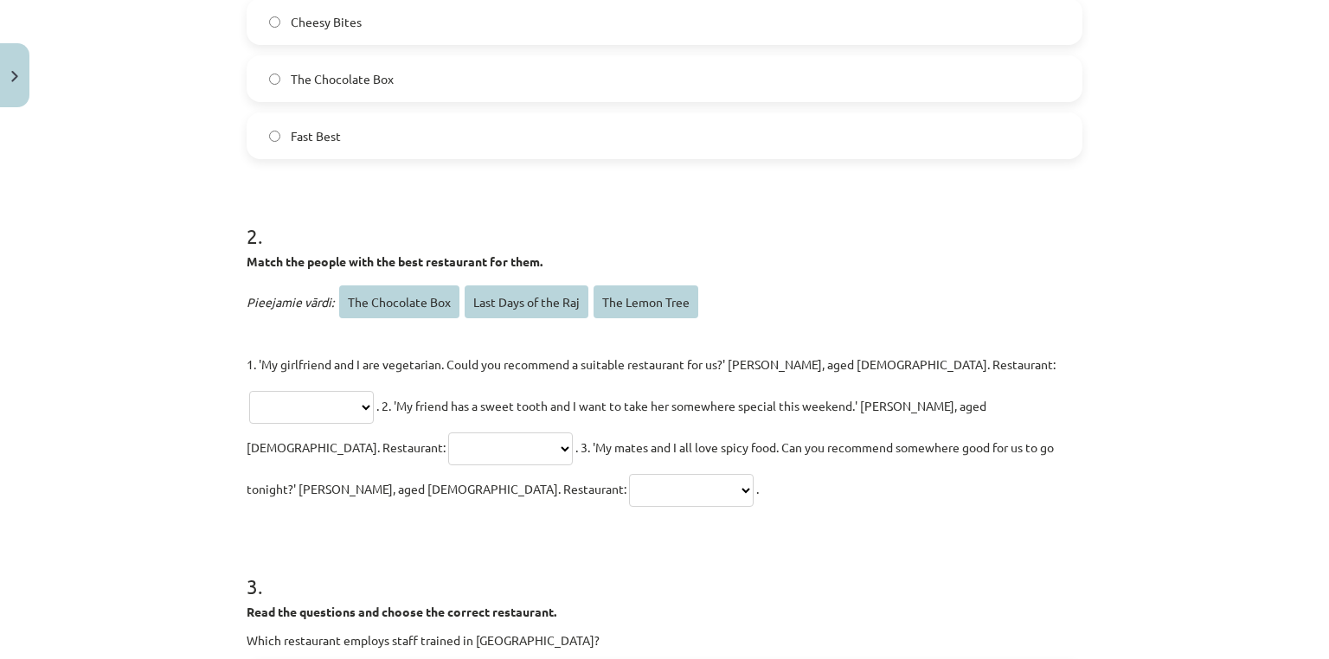
scroll to position [750, 0]
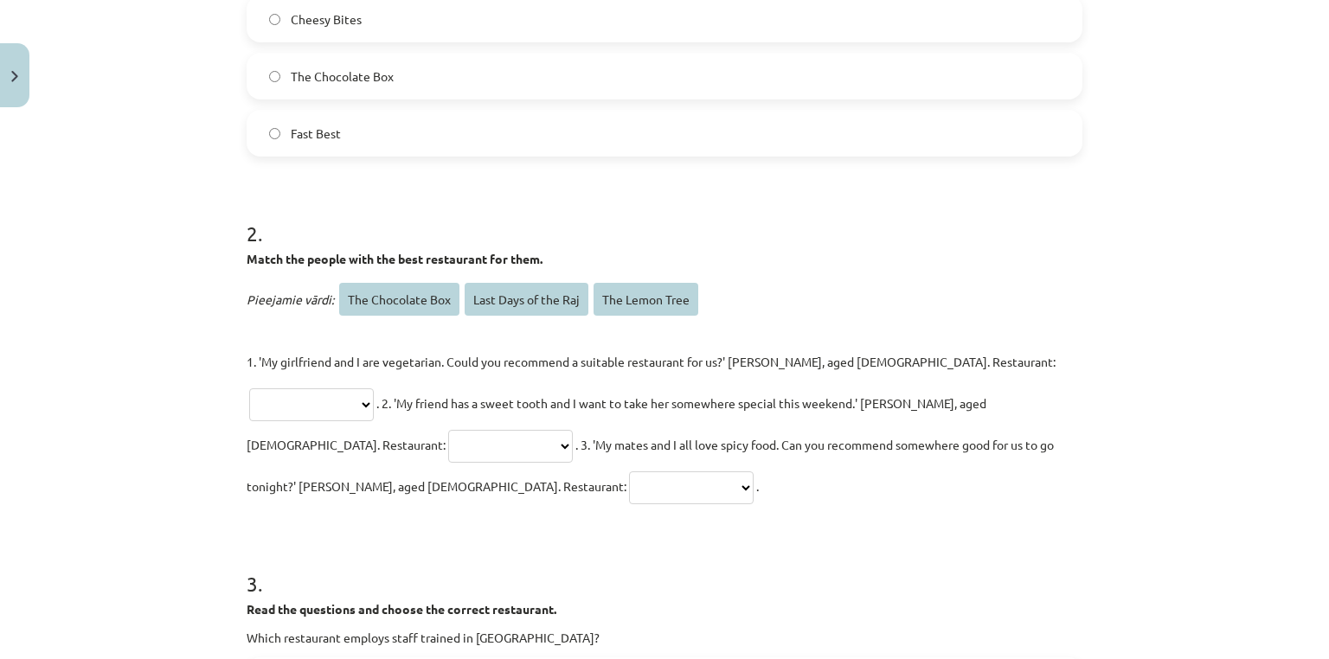
click at [374, 389] on select "**********" at bounding box center [311, 405] width 125 height 33
select select "**********"
click at [374, 389] on select "**********" at bounding box center [311, 405] width 125 height 33
click at [327, 405] on span ". 2. 'My friend has a sweet tooth and I want to take her somewhere special this…" at bounding box center [617, 423] width 740 height 57
drag, startPoint x: 327, startPoint y: 405, endPoint x: 374, endPoint y: 405, distance: 46.7
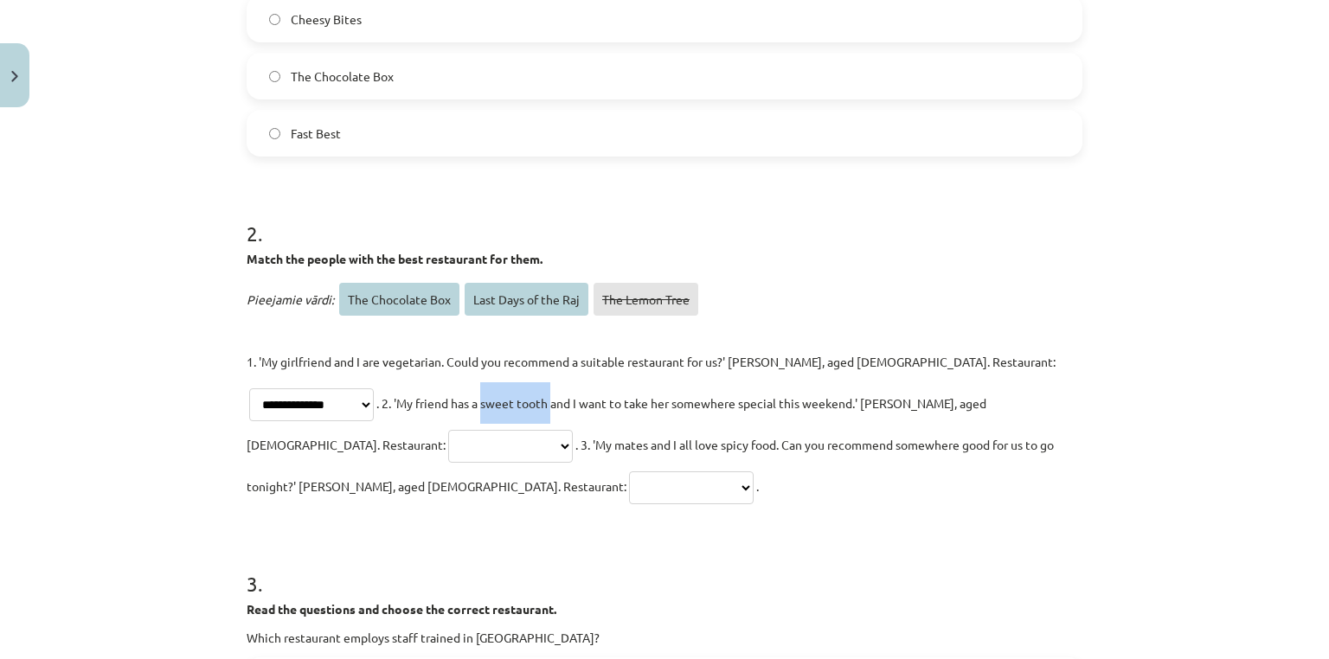
click at [374, 405] on span ". 2. 'My friend has a sweet tooth and I want to take her somewhere special this…" at bounding box center [617, 423] width 740 height 57
click at [573, 430] on select "**********" at bounding box center [510, 446] width 125 height 33
select select "**********"
click at [573, 430] on select "**********" at bounding box center [510, 446] width 125 height 33
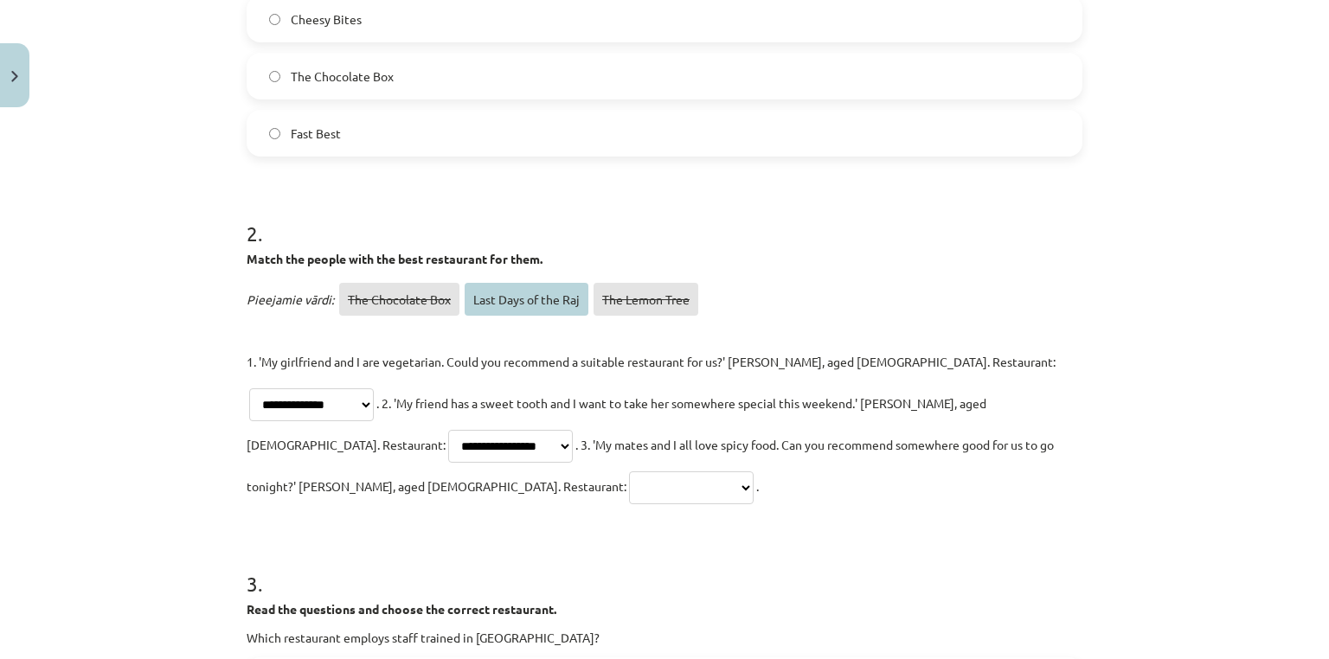
click at [754, 472] on select "**********" at bounding box center [691, 488] width 125 height 33
select select "**********"
click at [754, 472] on select "**********" at bounding box center [691, 488] width 125 height 33
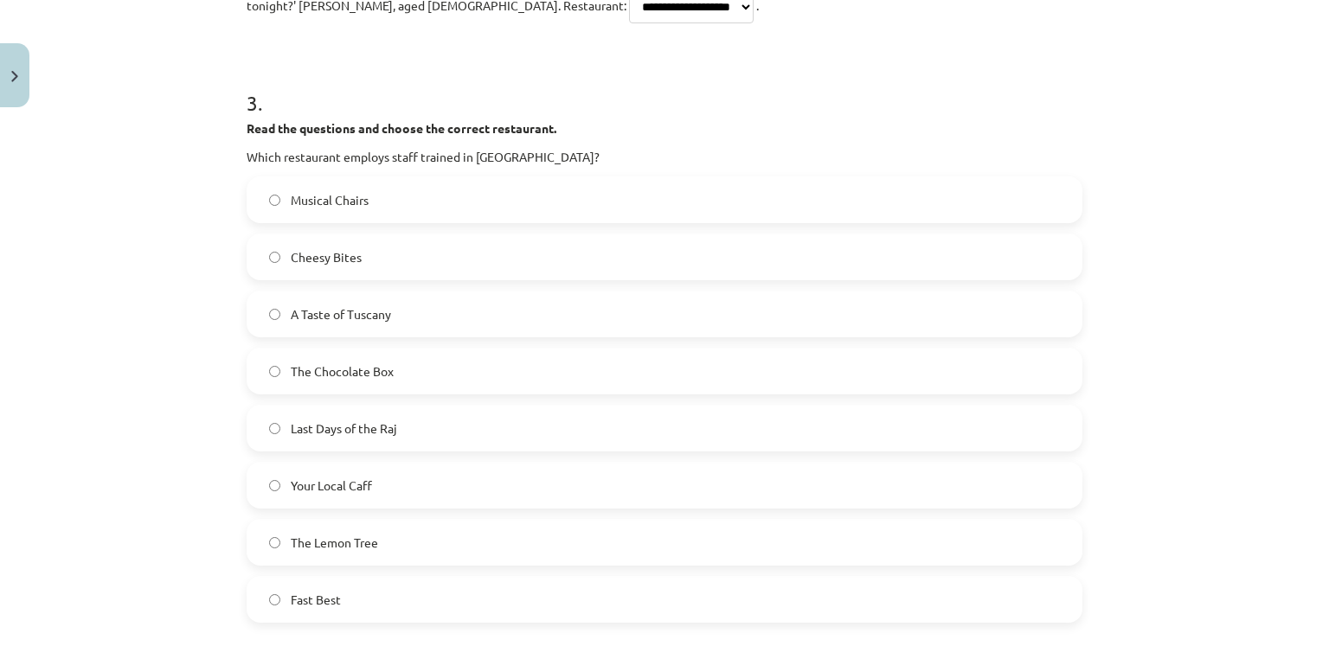
scroll to position [1267, 0]
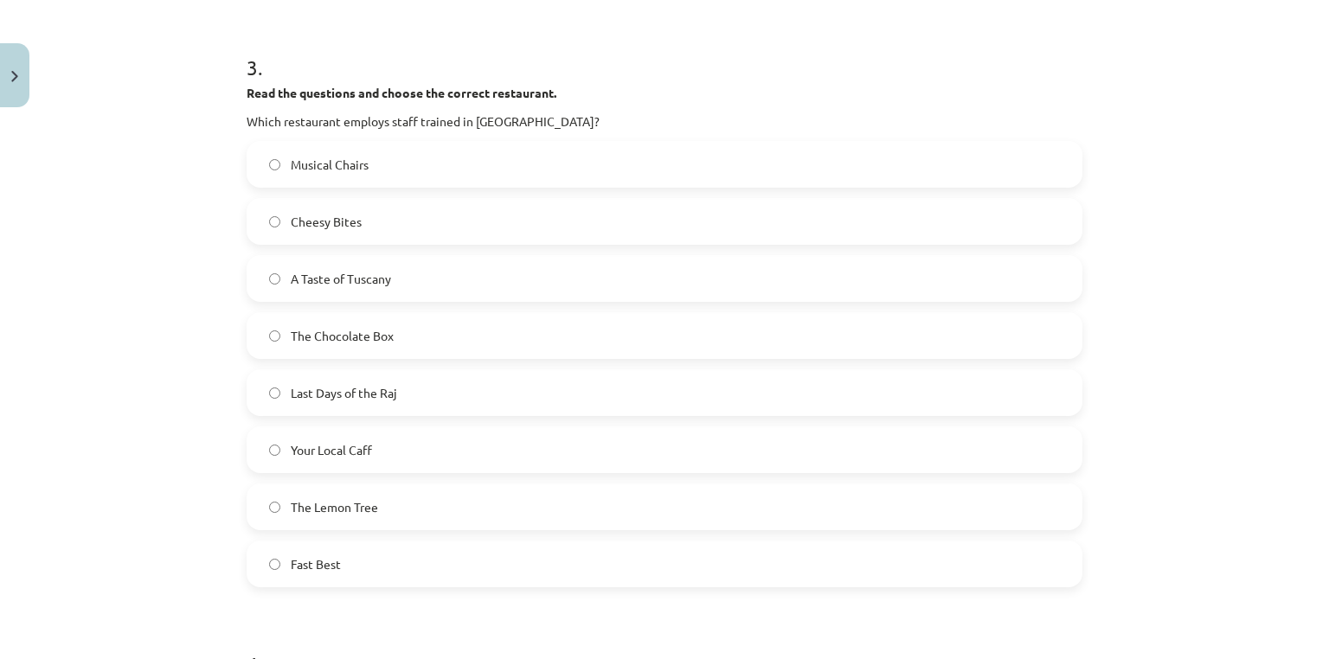
click at [327, 555] on span "Fast Best" at bounding box center [316, 564] width 50 height 18
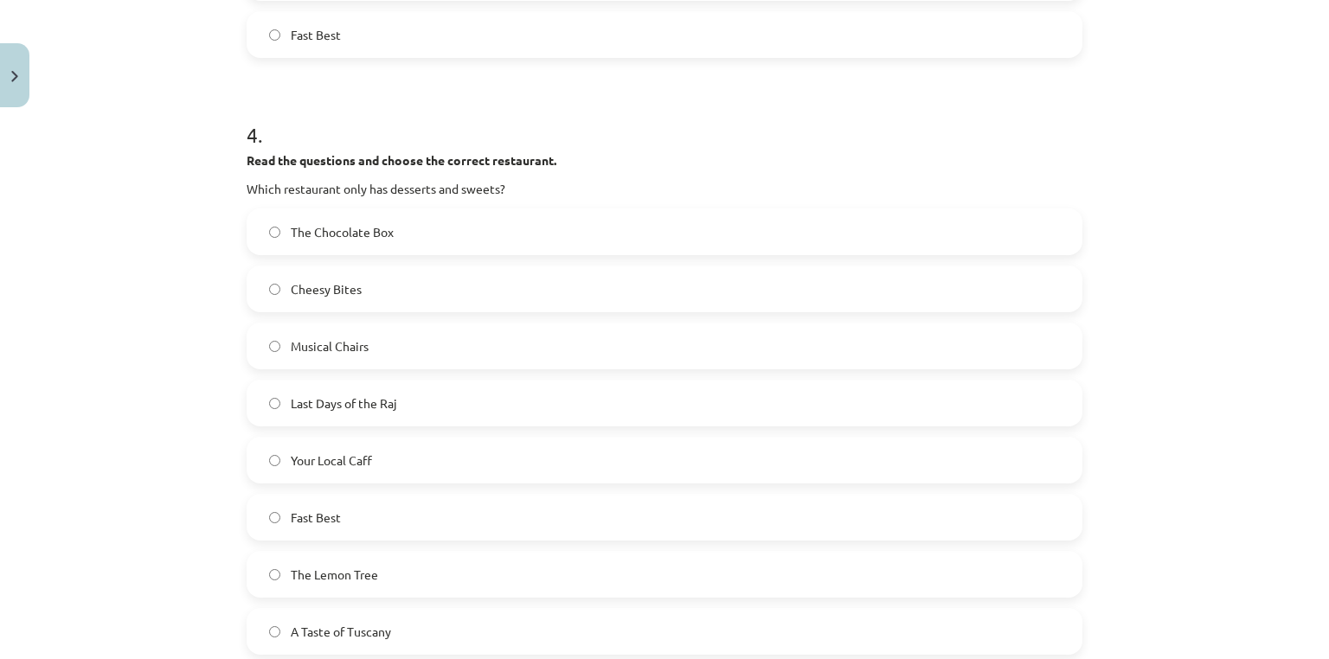
scroll to position [1805, 0]
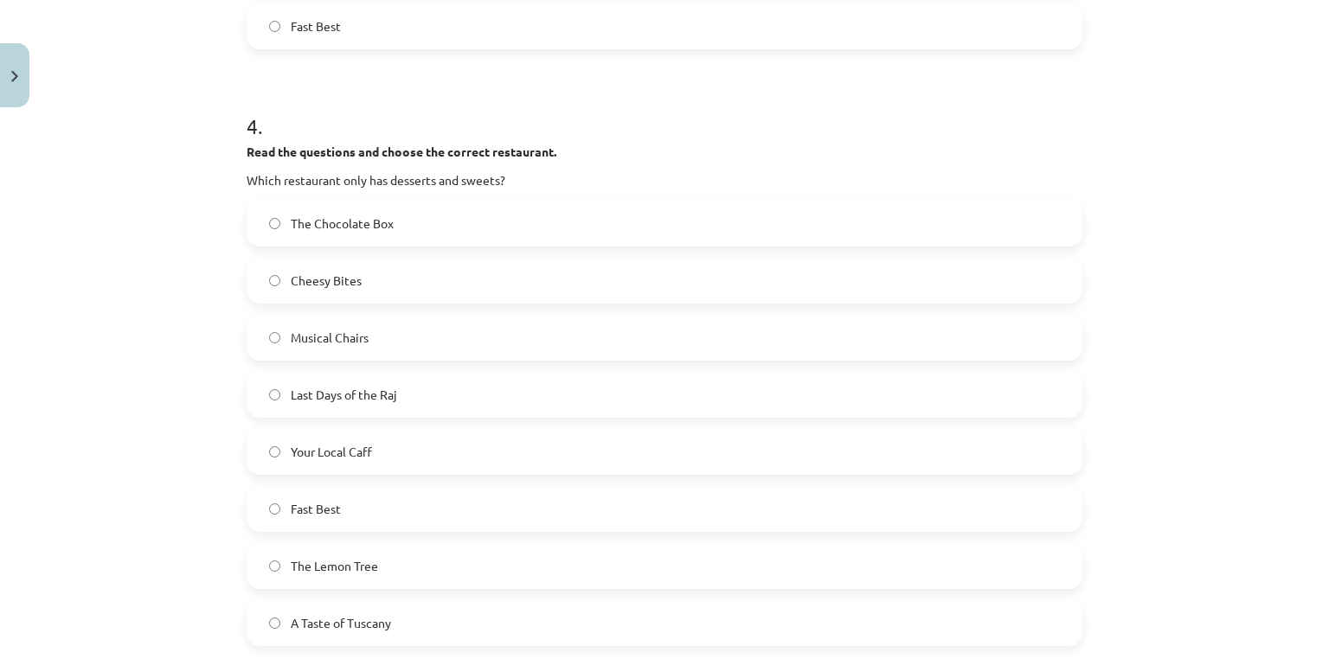
click at [472, 202] on label "The Chocolate Box" at bounding box center [664, 223] width 832 height 43
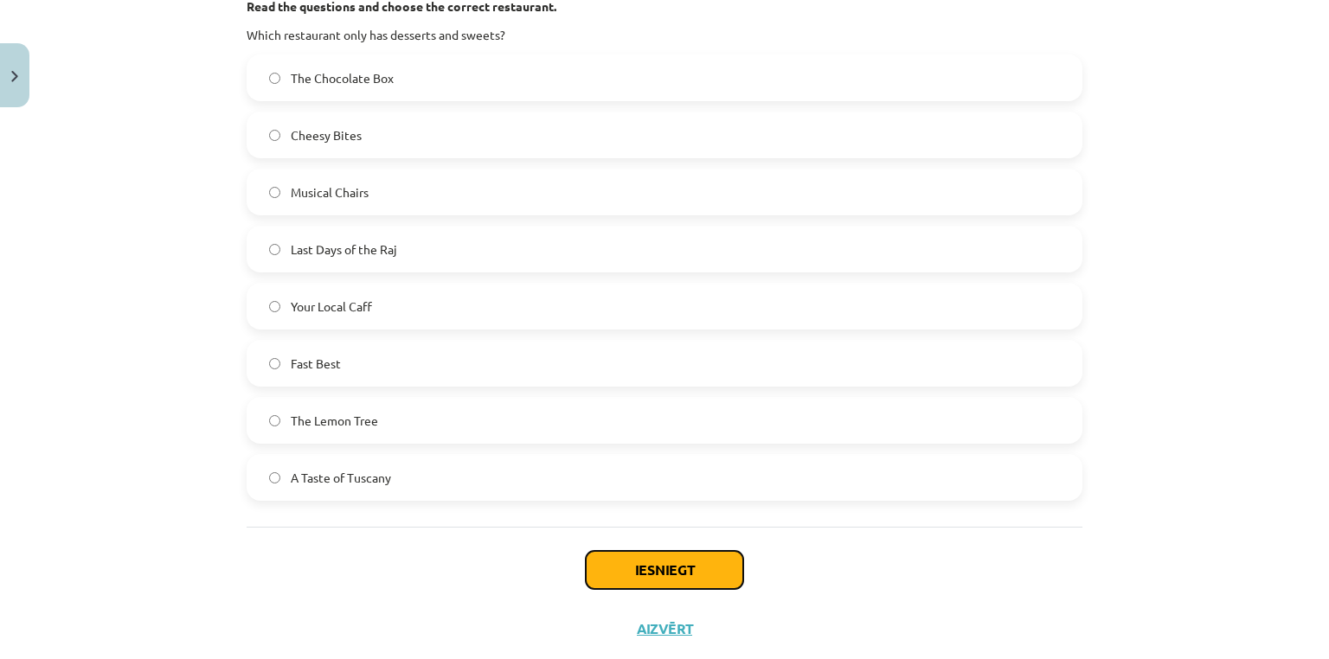
click at [629, 551] on button "Iesniegt" at bounding box center [664, 570] width 157 height 38
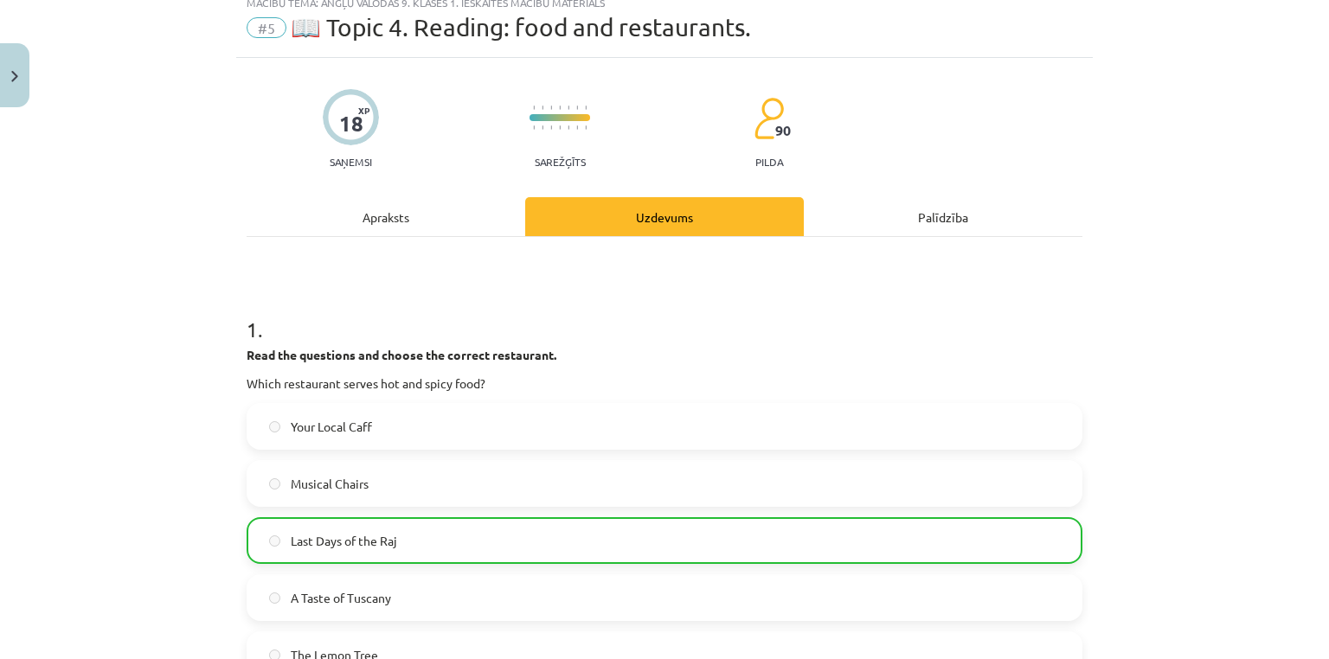
scroll to position [0, 0]
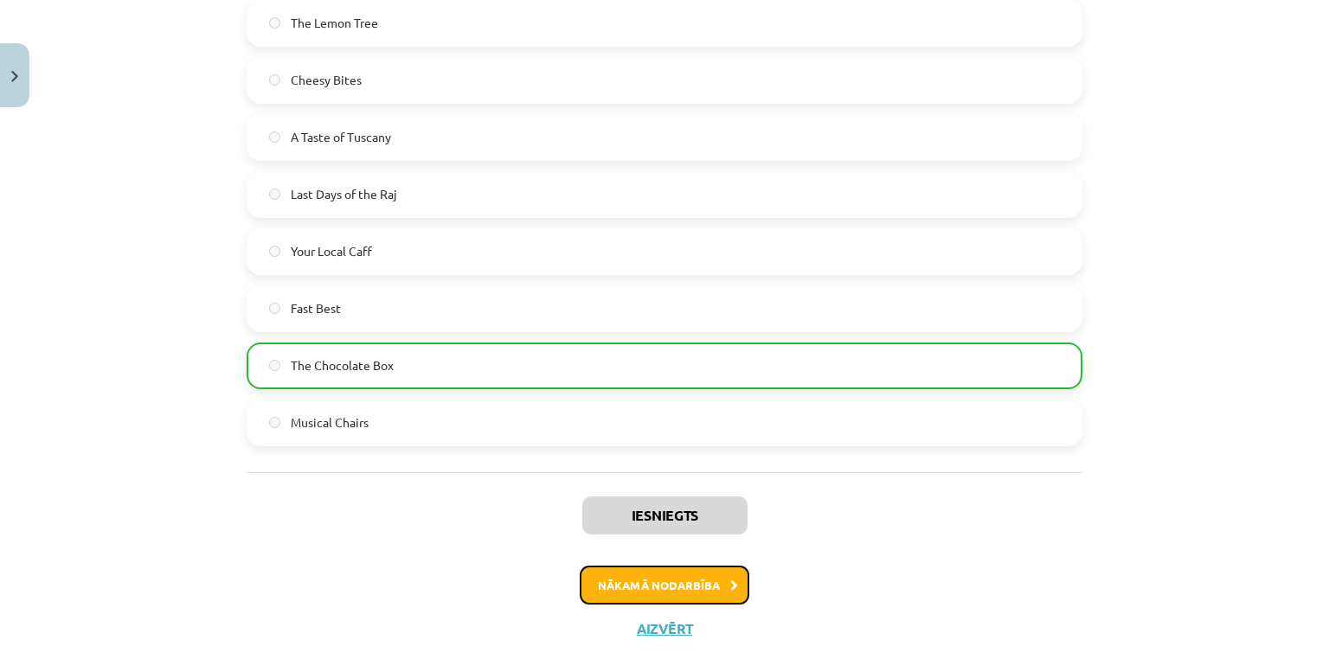
click at [691, 566] on button "Nākamā nodarbība" at bounding box center [665, 586] width 170 height 40
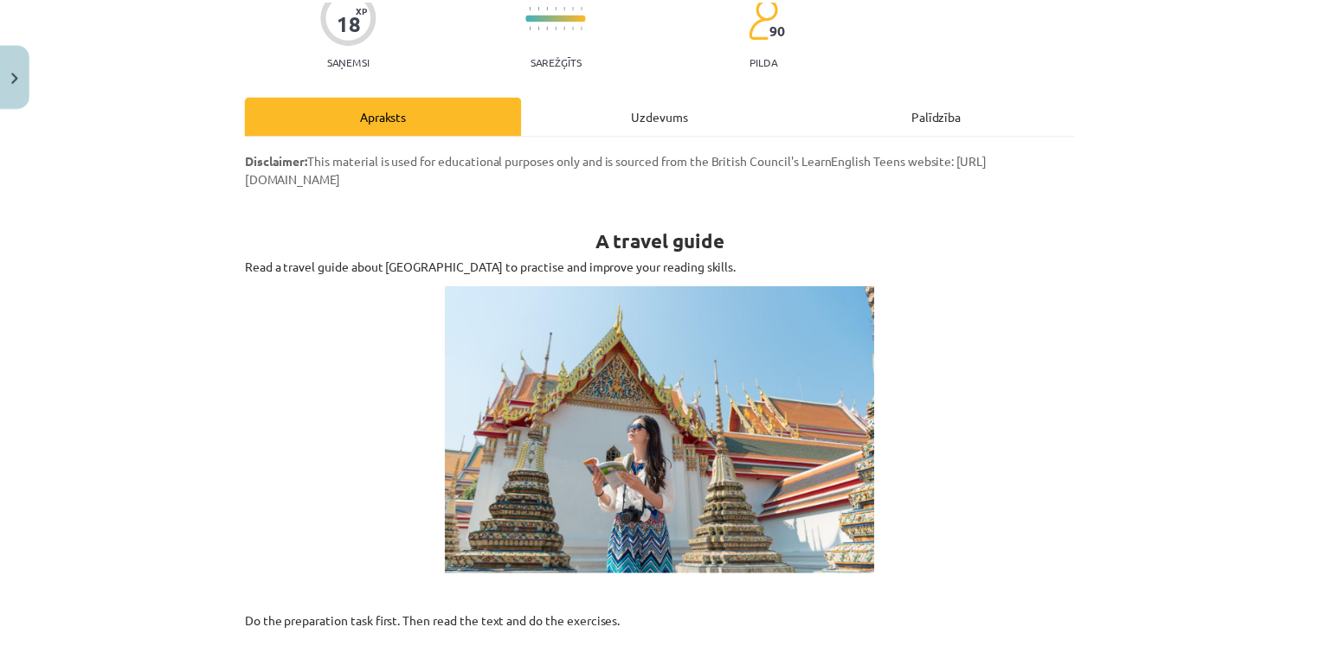
scroll to position [122, 0]
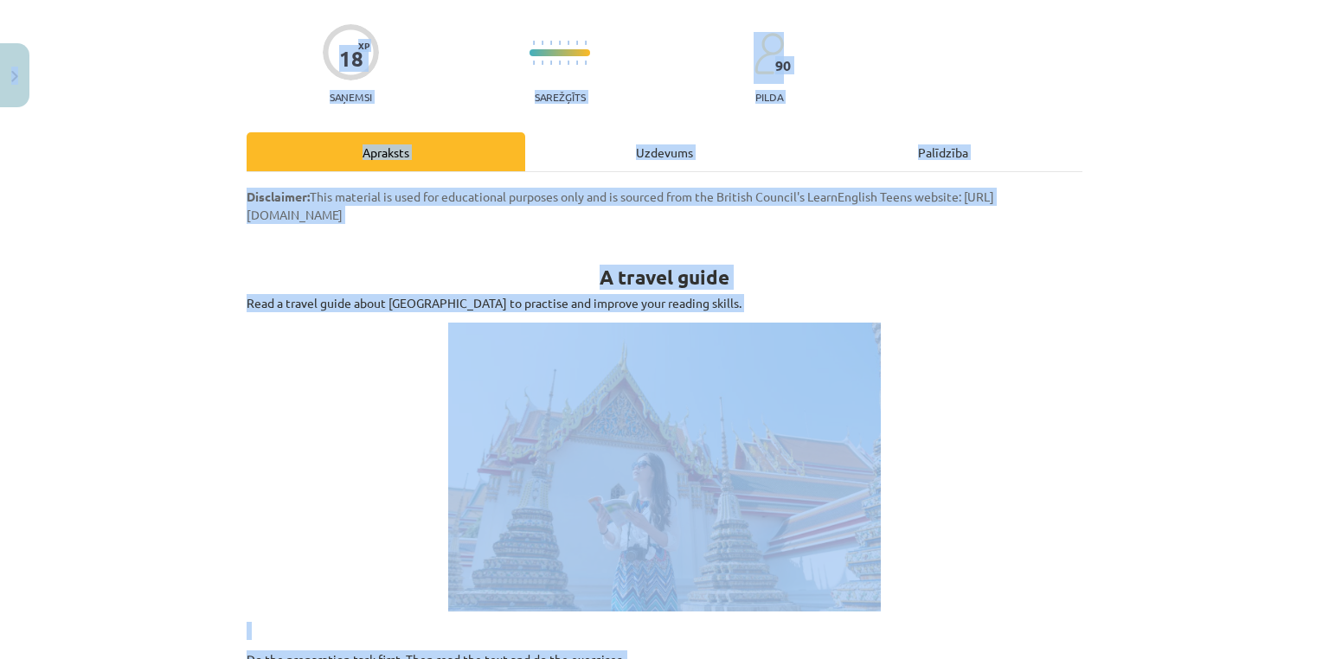
click at [26, 73] on div "Mācību tēma: Angļu valodas 9. klases 1. ieskaites mācību materiāls #6 📖 Topic 5…" at bounding box center [664, 329] width 1329 height 659
click at [36, 73] on div "Mācību tēma: Angļu valodas 9. klases 1. ieskaites mācību materiāls #6 📖 Topic 5…" at bounding box center [664, 329] width 1329 height 659
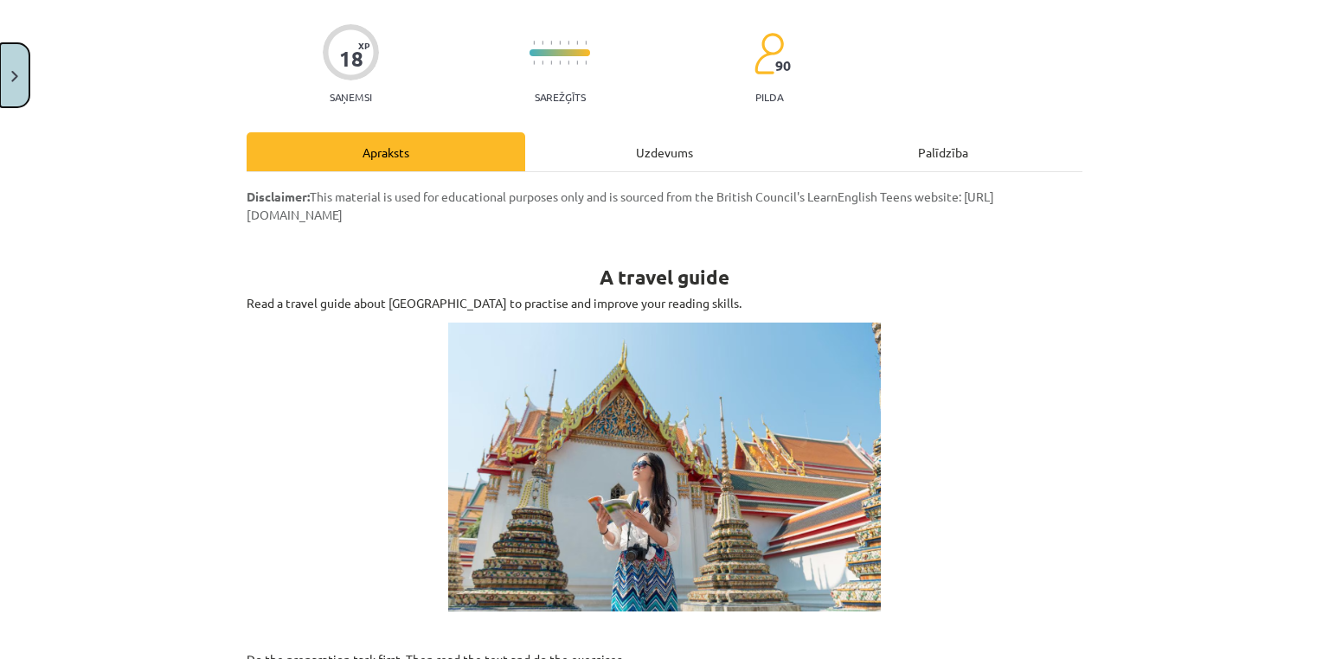
click at [0, 76] on button "Close" at bounding box center [14, 75] width 29 height 64
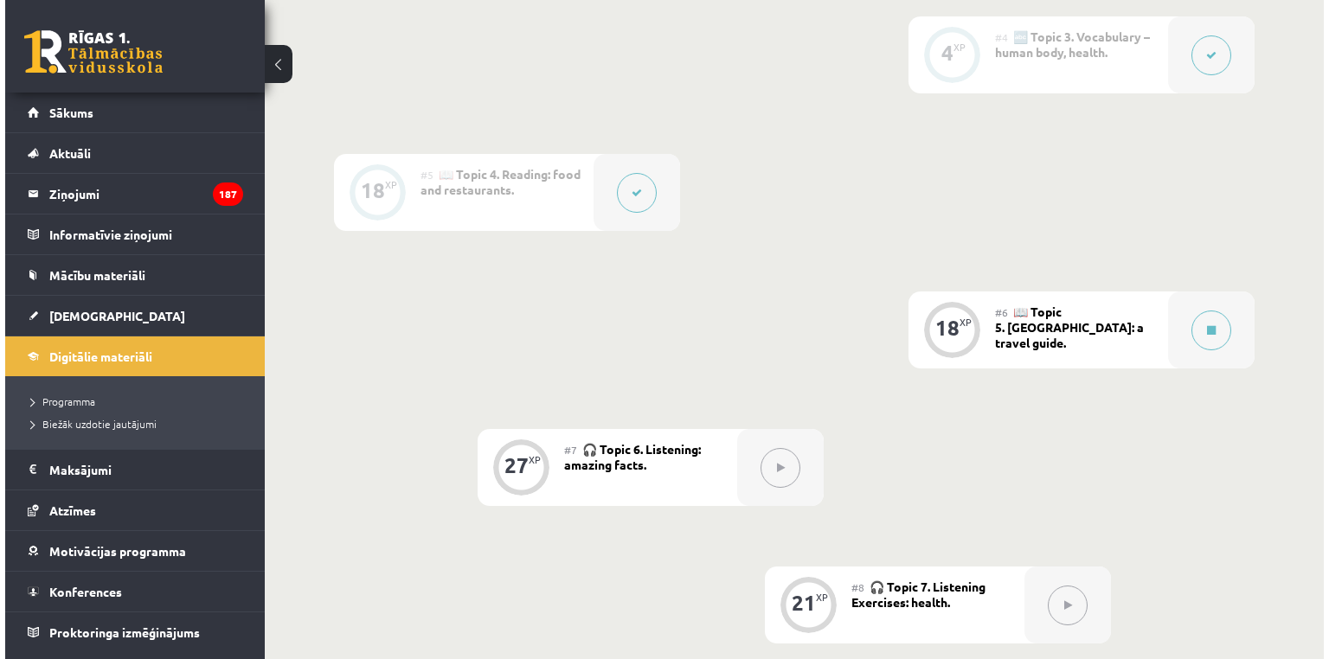
scroll to position [856, 0]
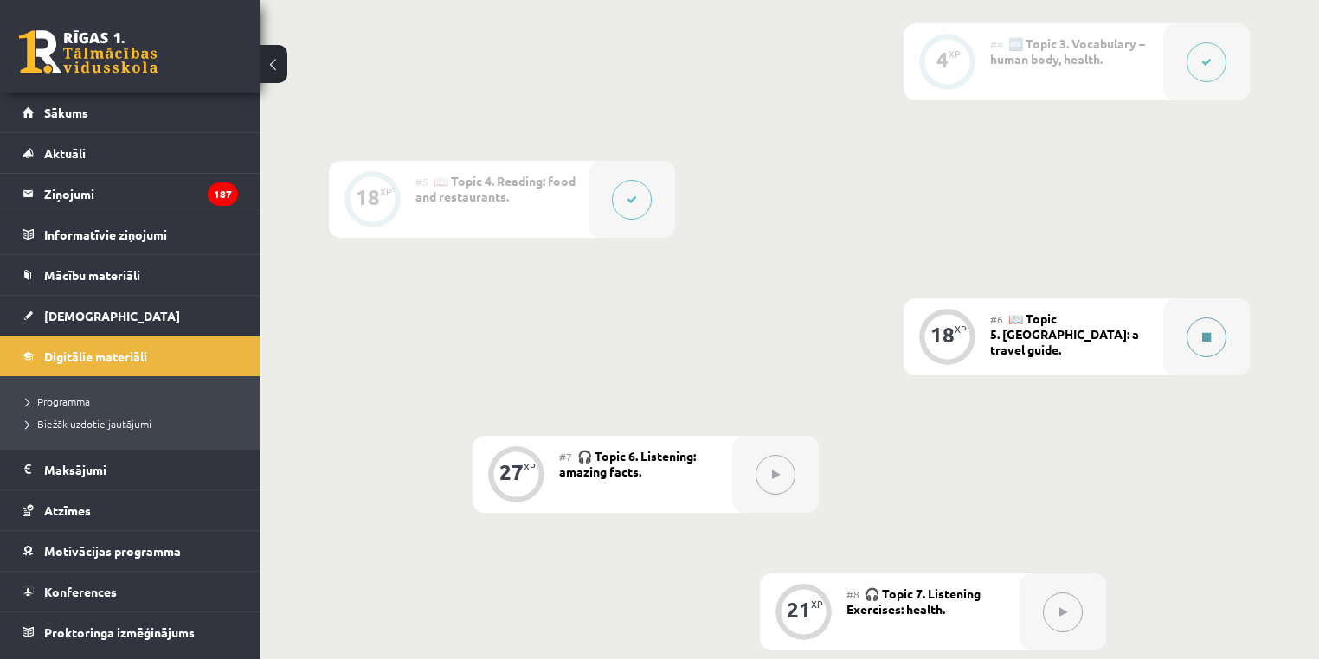
click at [1195, 305] on div at bounding box center [1206, 337] width 87 height 77
